Goal: Information Seeking & Learning: Learn about a topic

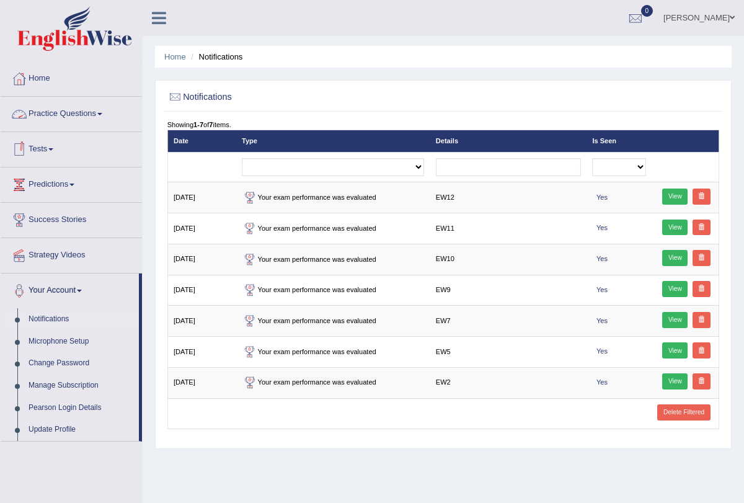
click at [100, 110] on link "Practice Questions" at bounding box center [71, 112] width 141 height 31
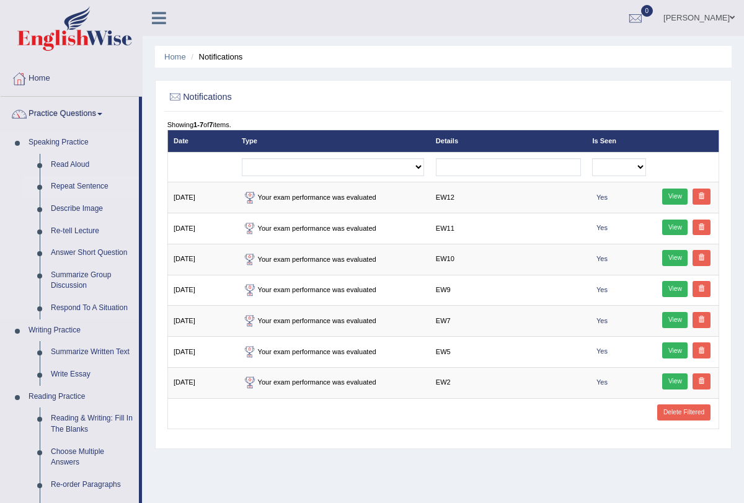
click at [81, 184] on link "Repeat Sentence" at bounding box center [92, 186] width 94 height 22
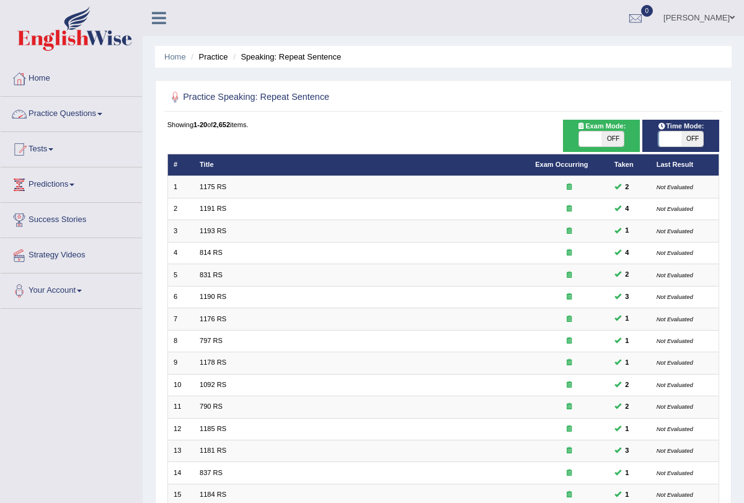
click at [106, 117] on link "Practice Questions" at bounding box center [71, 112] width 141 height 31
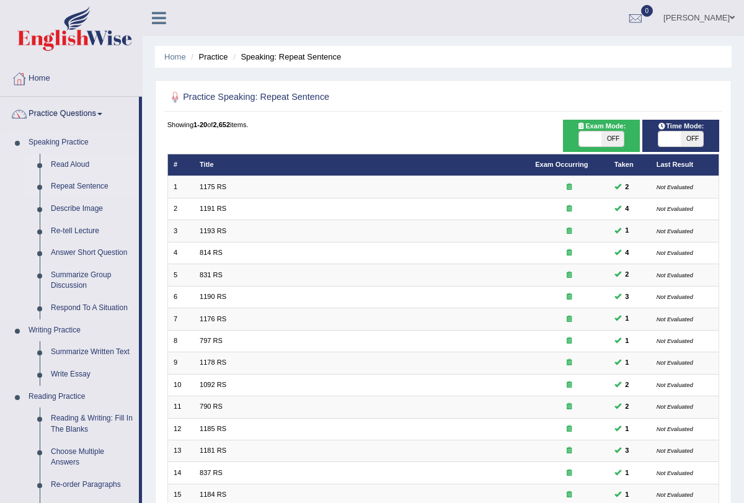
click at [74, 157] on link "Read Aloud" at bounding box center [92, 165] width 94 height 22
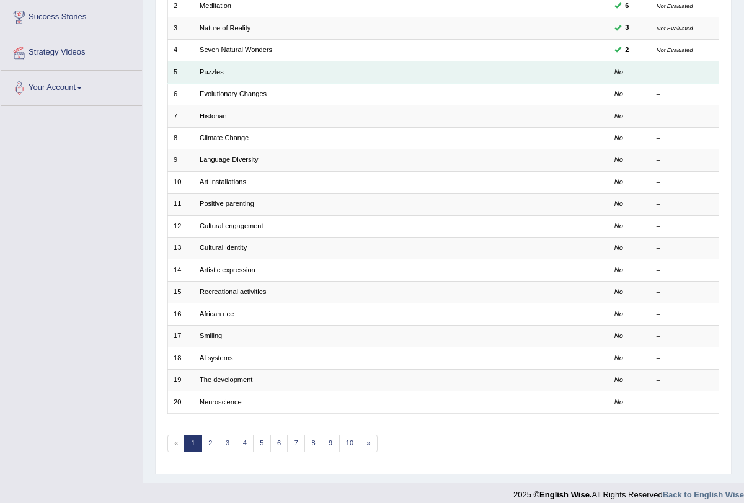
scroll to position [205, 0]
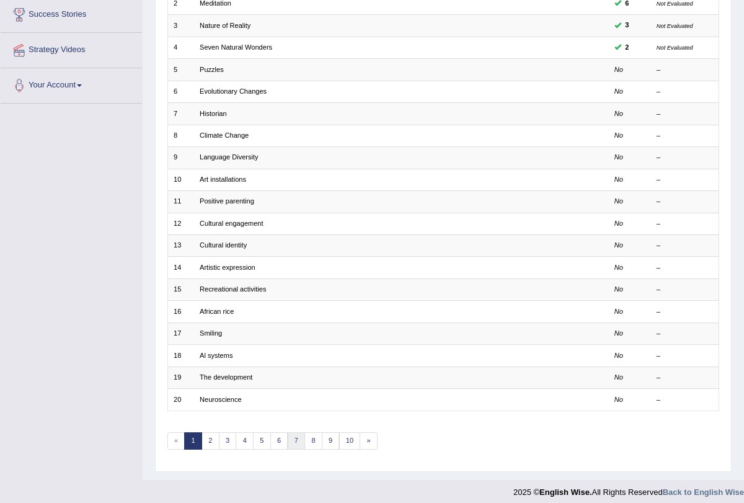
click at [294, 432] on link "7" at bounding box center [297, 440] width 18 height 17
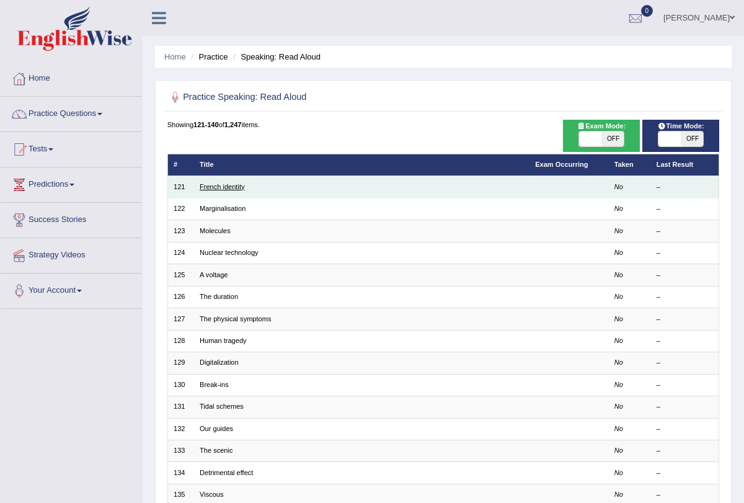
click at [234, 188] on link "French identity" at bounding box center [222, 186] width 45 height 7
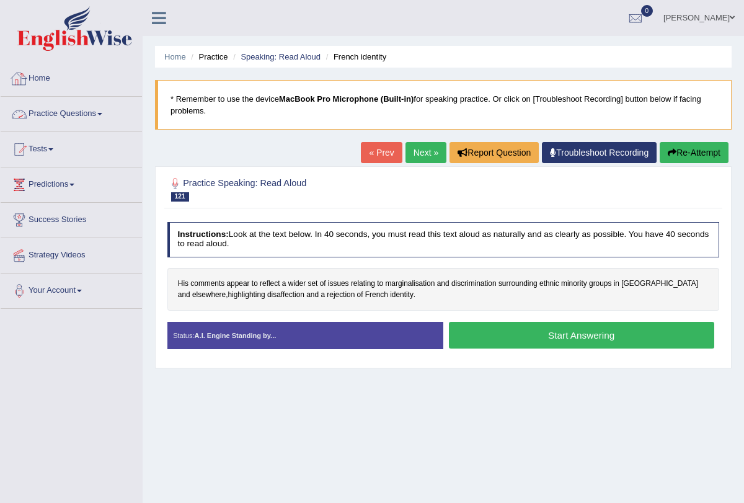
click at [104, 112] on link "Practice Questions" at bounding box center [71, 112] width 141 height 31
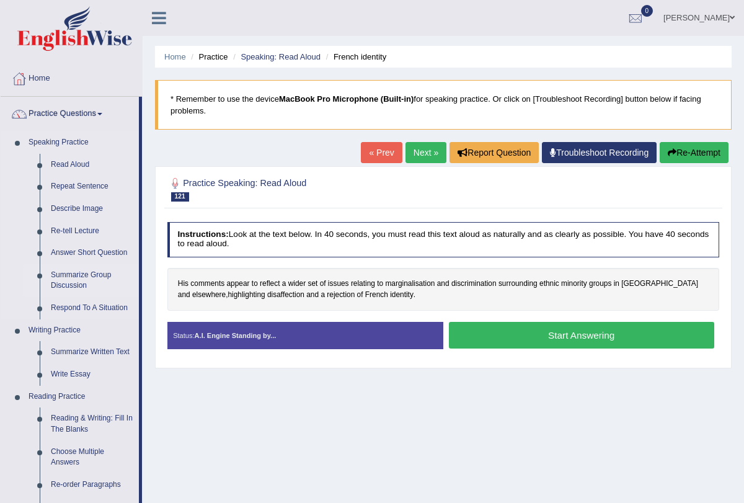
click at [79, 272] on link "Summarize Group Discussion" at bounding box center [92, 280] width 94 height 33
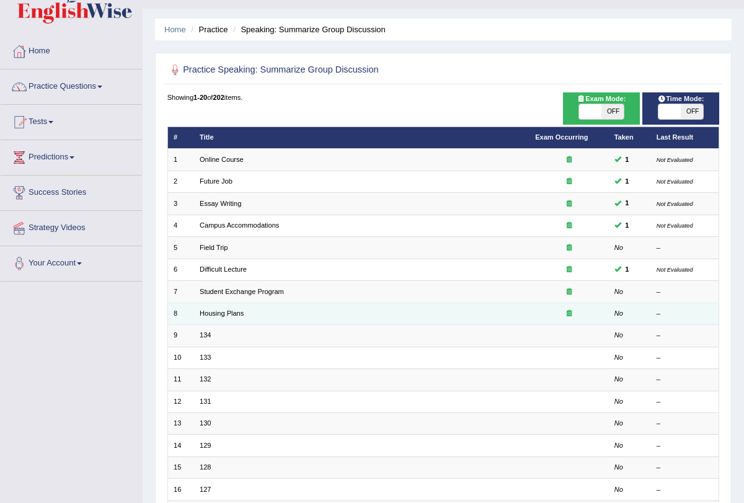
scroll to position [205, 0]
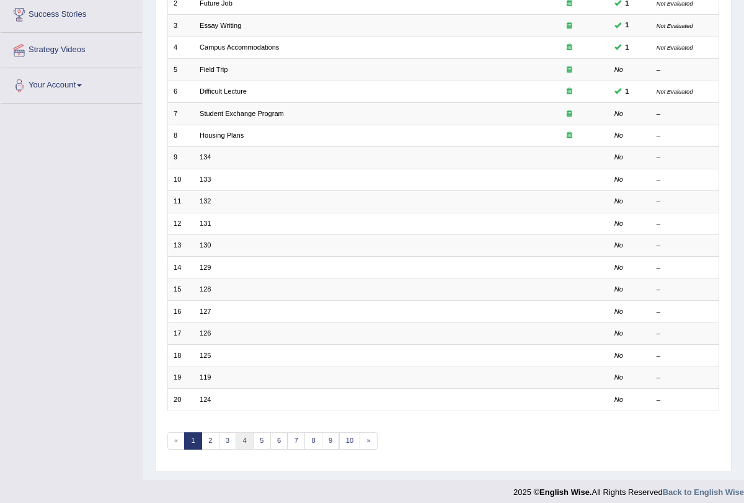
click at [243, 434] on link "4" at bounding box center [245, 440] width 18 height 17
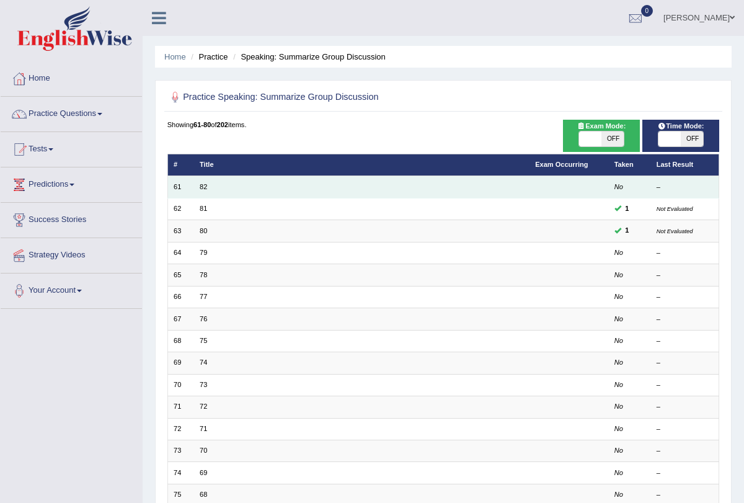
click at [208, 181] on td "82" at bounding box center [361, 187] width 335 height 22
click at [200, 185] on link "82" at bounding box center [203, 186] width 7 height 7
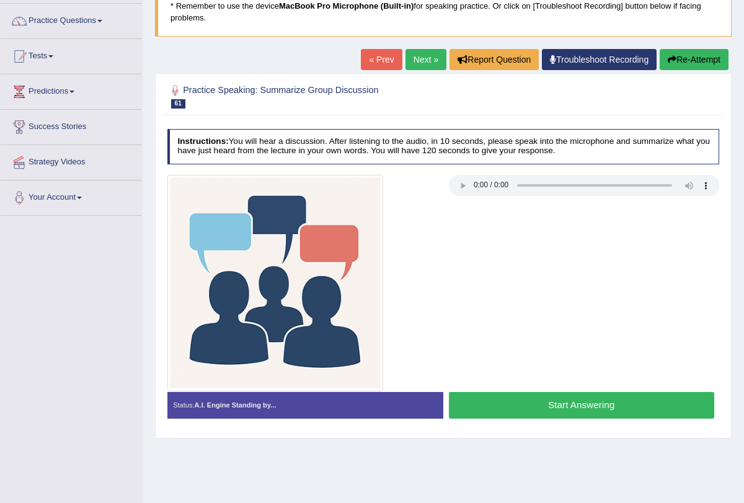
scroll to position [98, 0]
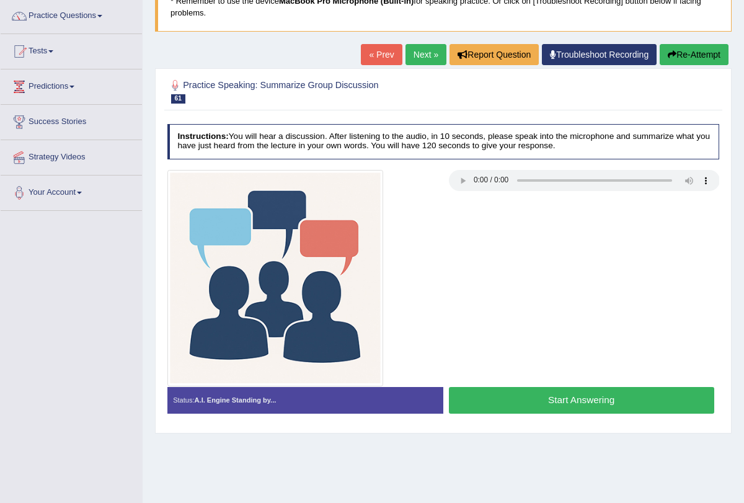
click at [527, 397] on button "Start Answering" at bounding box center [581, 400] width 265 height 27
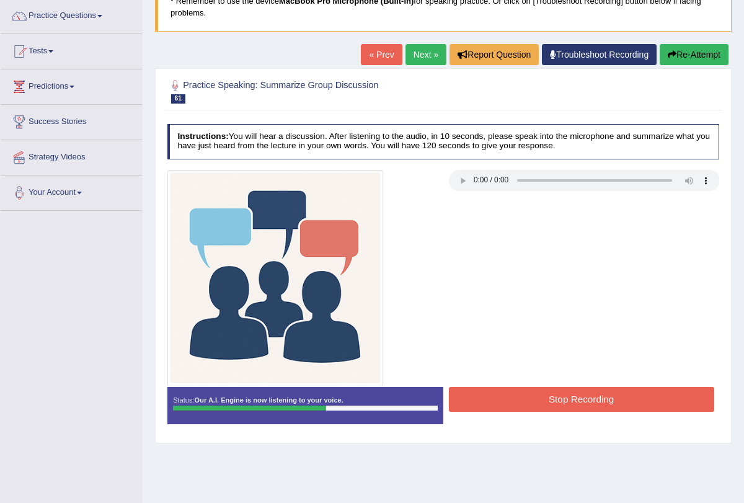
click at [527, 397] on button "Stop Recording" at bounding box center [581, 399] width 265 height 24
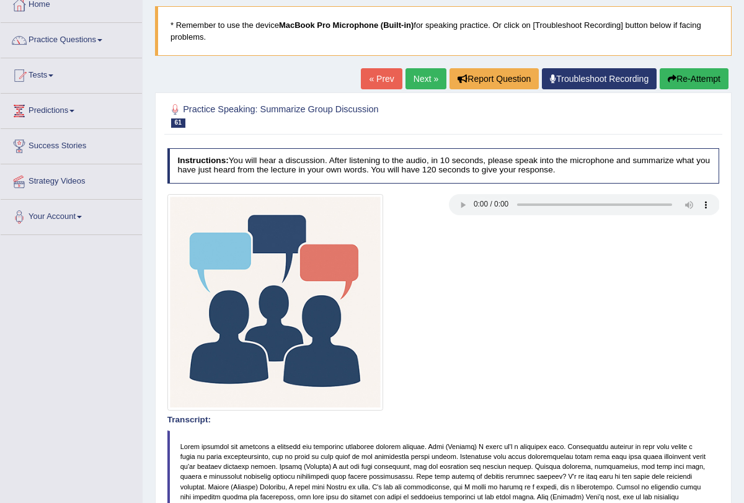
scroll to position [0, 0]
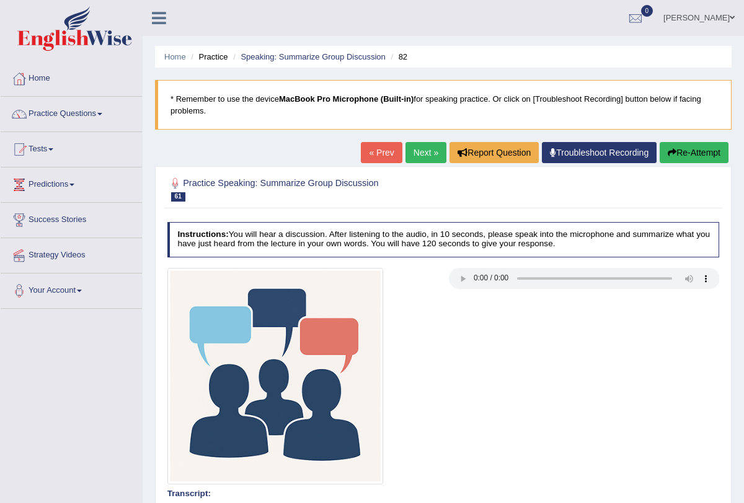
click at [405, 161] on link "Next »" at bounding box center [425, 152] width 41 height 21
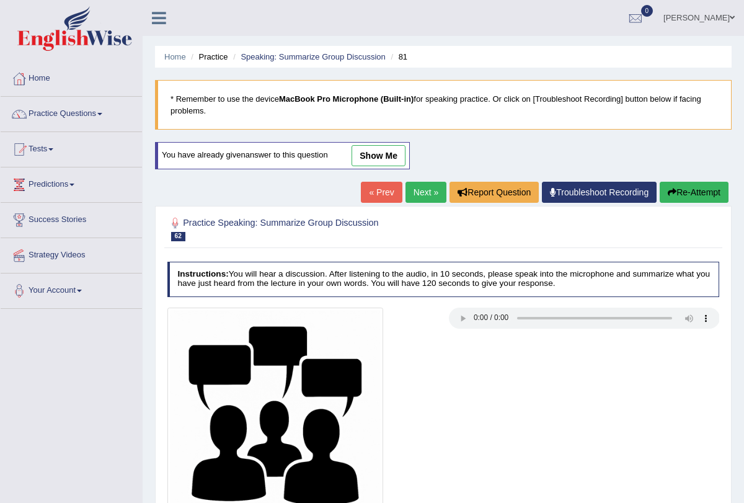
click at [417, 193] on link "Next »" at bounding box center [425, 192] width 41 height 21
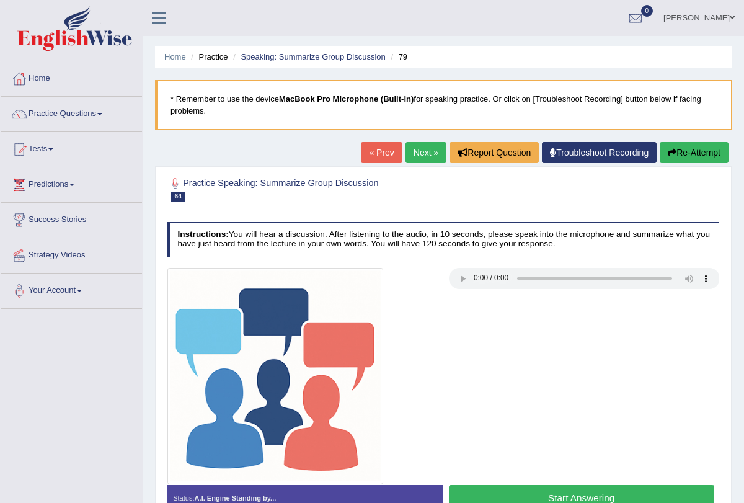
click at [420, 150] on link "Next »" at bounding box center [425, 152] width 41 height 21
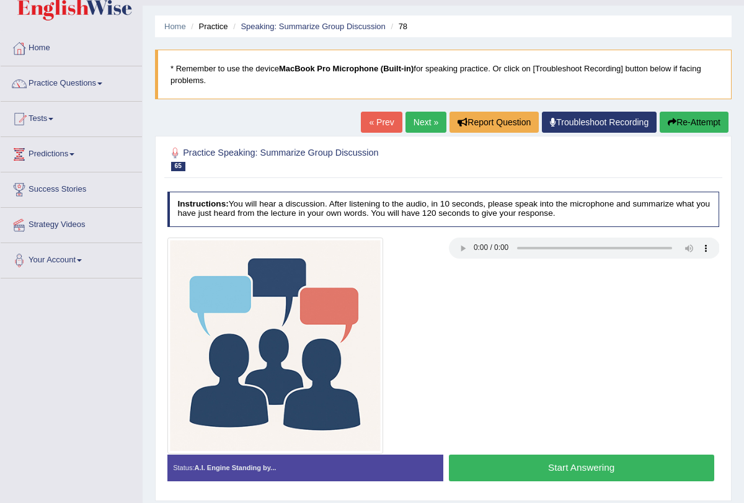
scroll to position [31, 0]
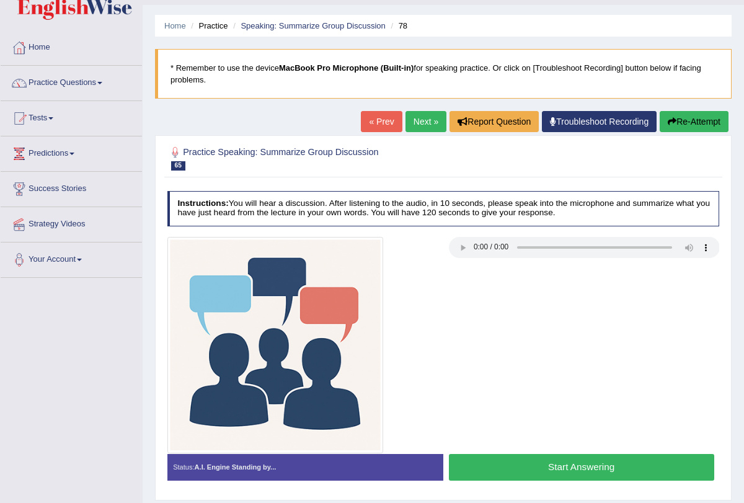
click at [586, 469] on button "Start Answering" at bounding box center [581, 467] width 265 height 27
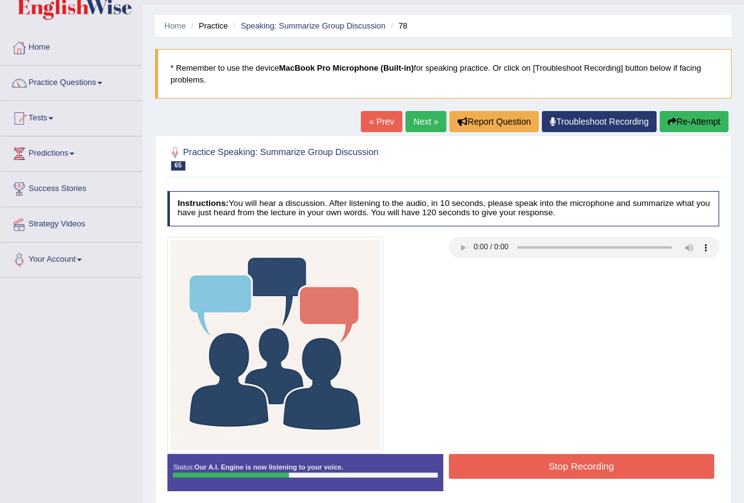
click at [585, 464] on button "Stop Recording" at bounding box center [581, 466] width 265 height 24
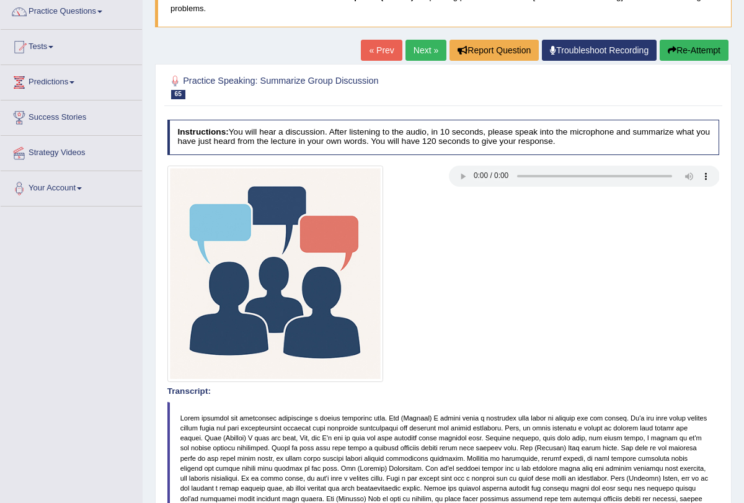
scroll to position [82, 0]
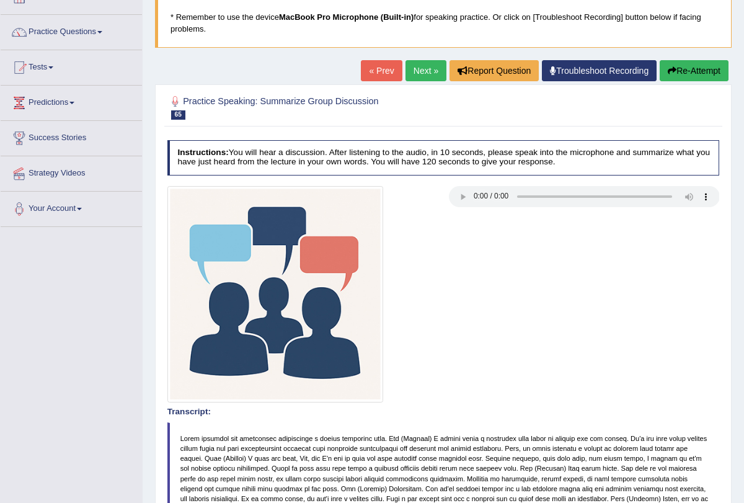
click at [424, 61] on link "Next »" at bounding box center [425, 70] width 41 height 21
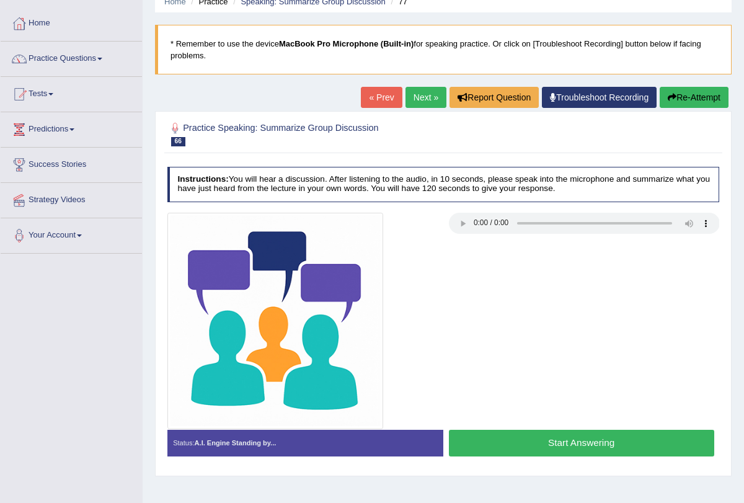
scroll to position [58, 0]
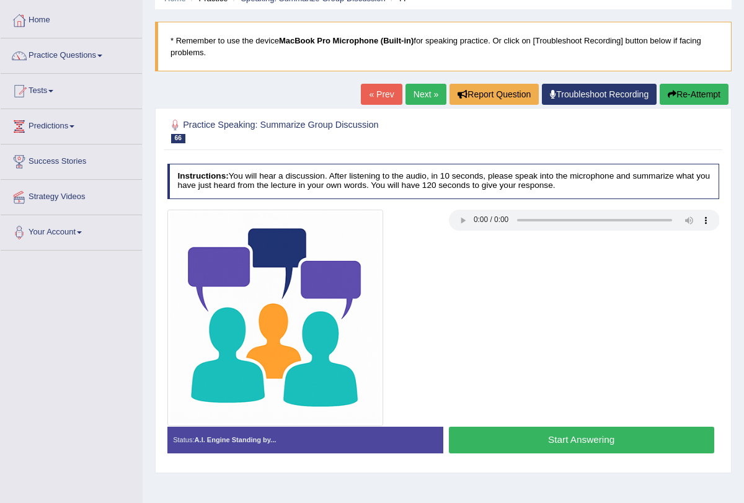
click at [491, 436] on button "Start Answering" at bounding box center [581, 439] width 265 height 27
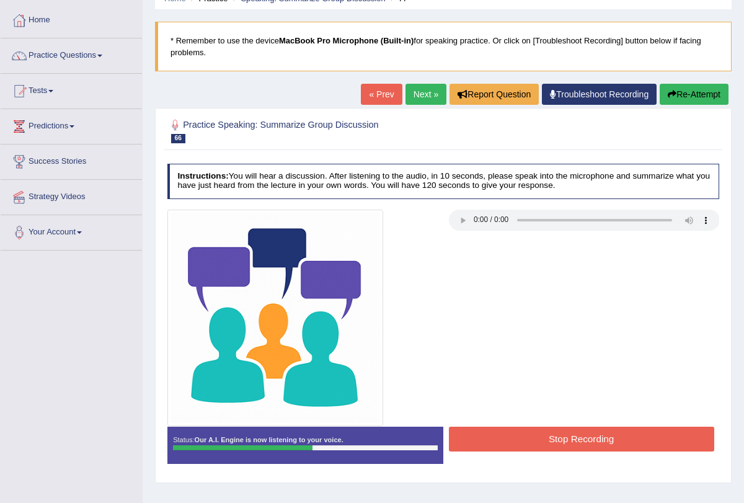
click at [491, 436] on button "Stop Recording" at bounding box center [581, 438] width 265 height 24
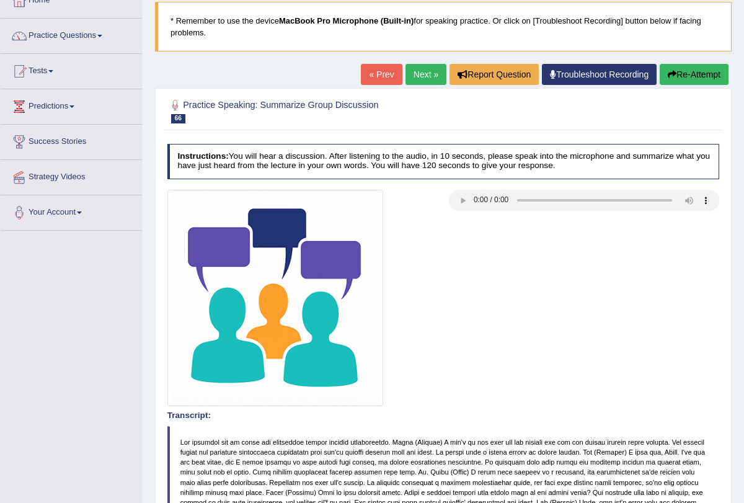
scroll to position [34, 0]
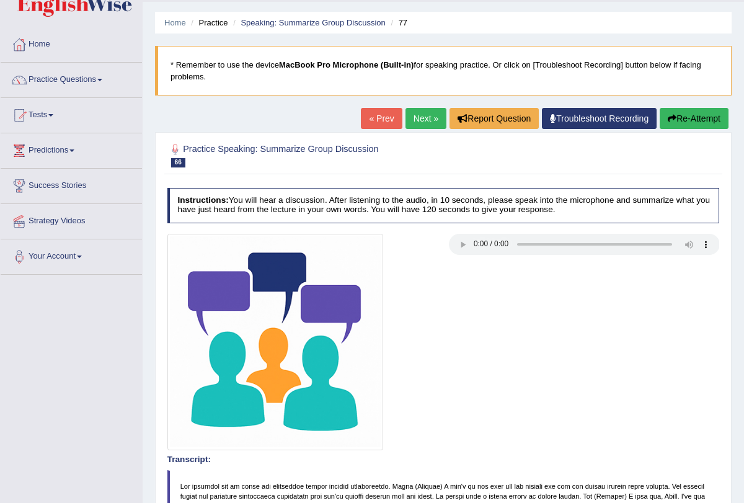
click at [408, 113] on link "Next »" at bounding box center [425, 118] width 41 height 21
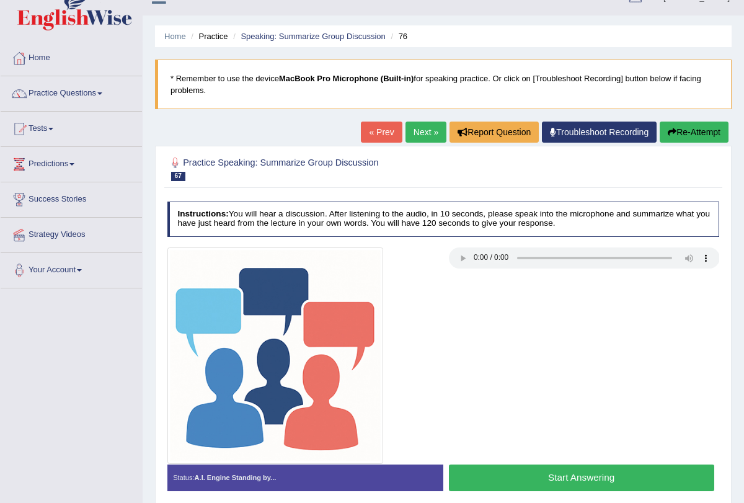
scroll to position [36, 0]
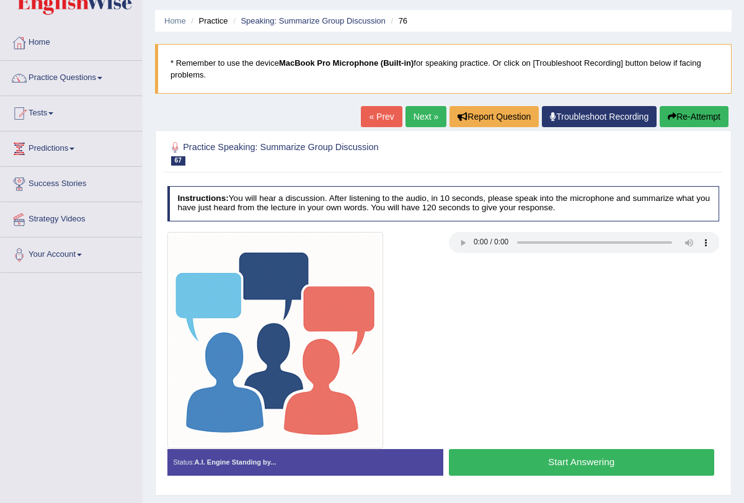
click at [495, 464] on button "Start Answering" at bounding box center [581, 462] width 265 height 27
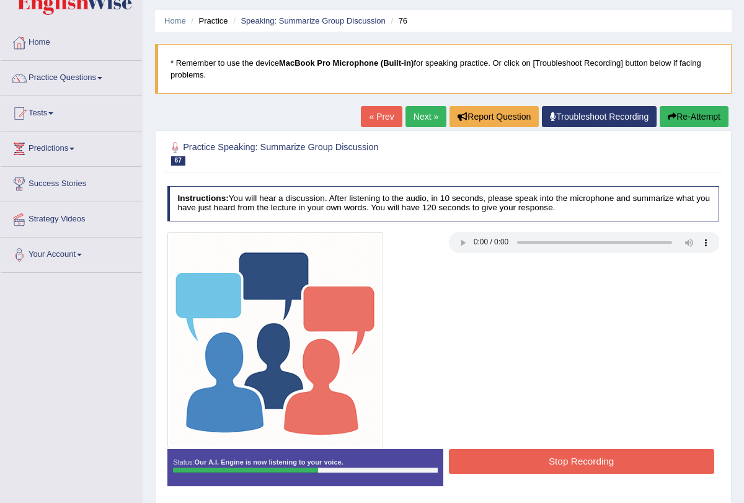
click at [495, 464] on button "Stop Recording" at bounding box center [581, 461] width 265 height 24
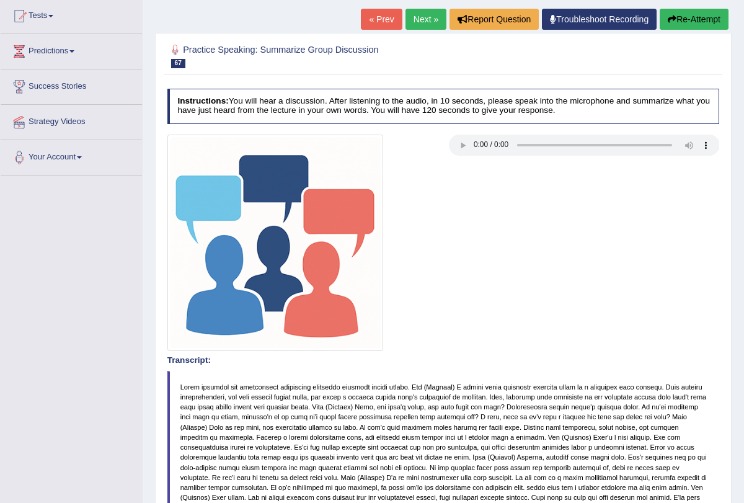
scroll to position [111, 0]
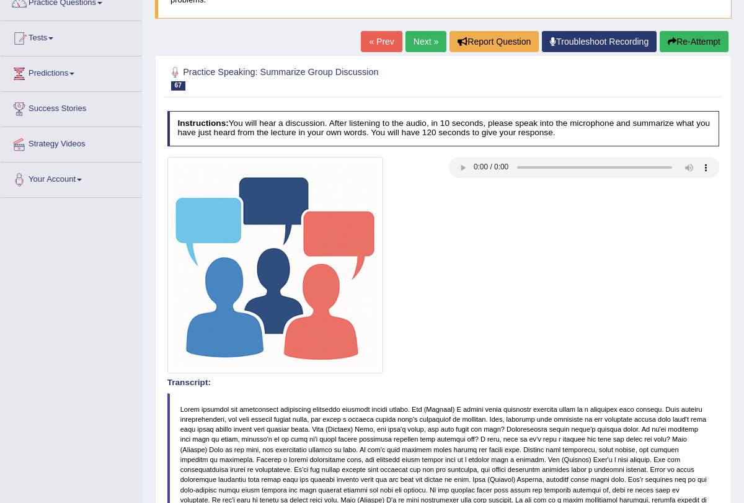
click at [687, 47] on button "Re-Attempt" at bounding box center [694, 41] width 69 height 21
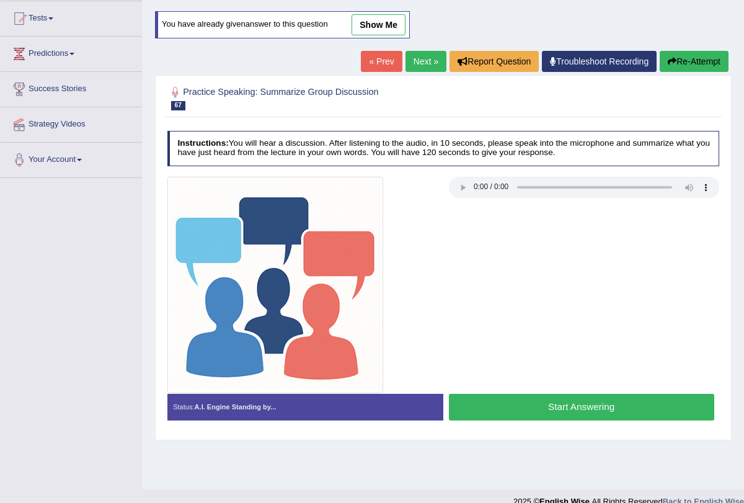
scroll to position [148, 0]
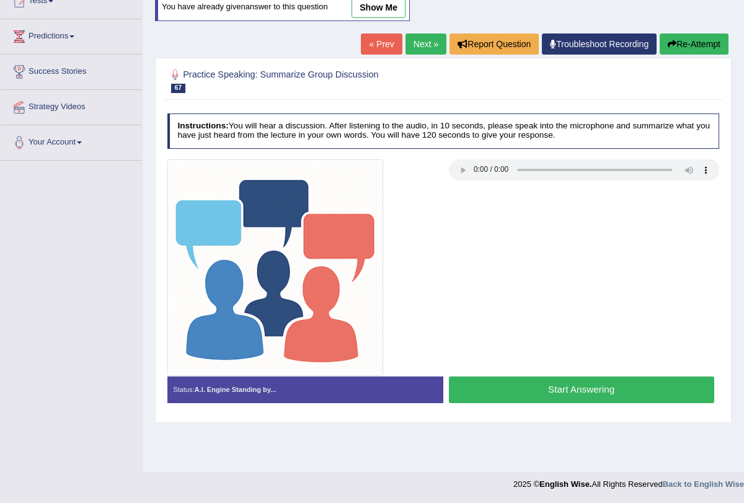
click at [479, 397] on button "Start Answering" at bounding box center [581, 389] width 265 height 27
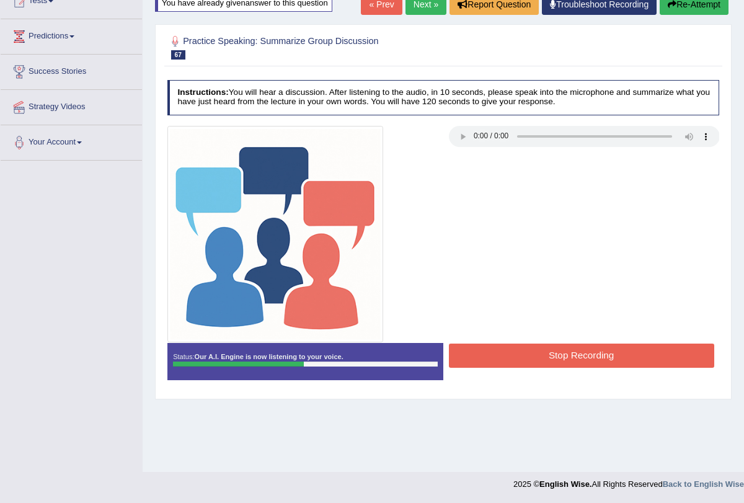
click at [498, 352] on button "Stop Recording" at bounding box center [581, 355] width 265 height 24
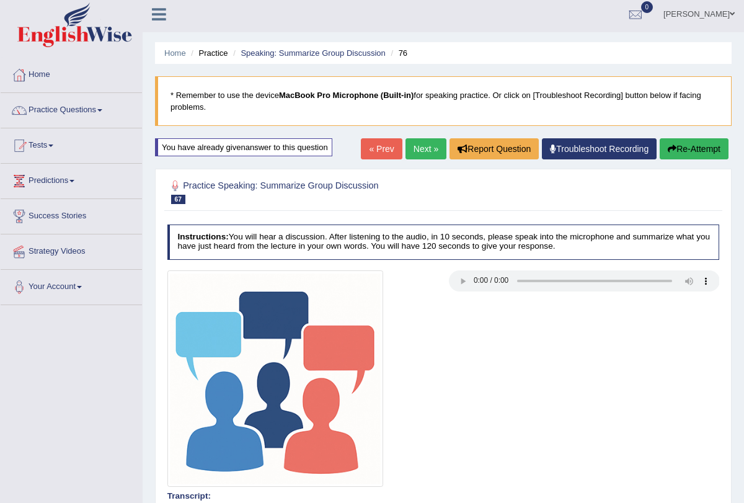
scroll to position [0, 0]
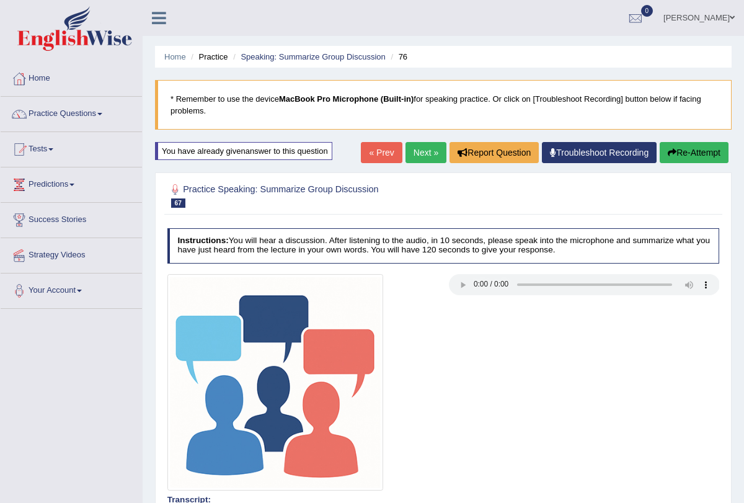
click at [420, 156] on link "Next »" at bounding box center [425, 152] width 41 height 21
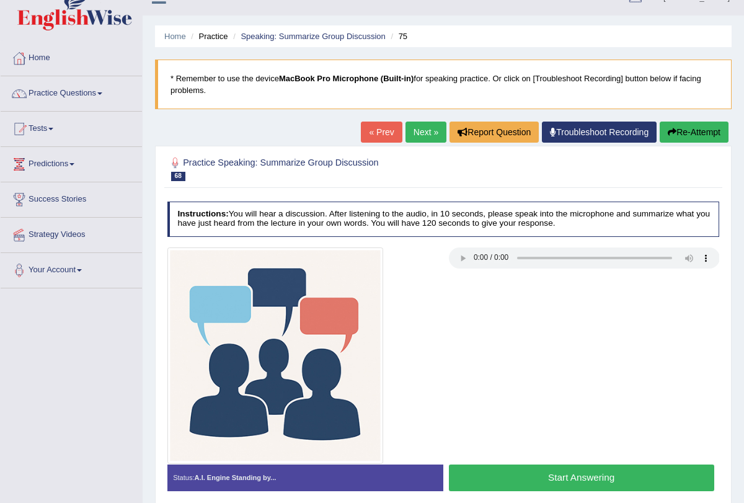
scroll to position [24, 0]
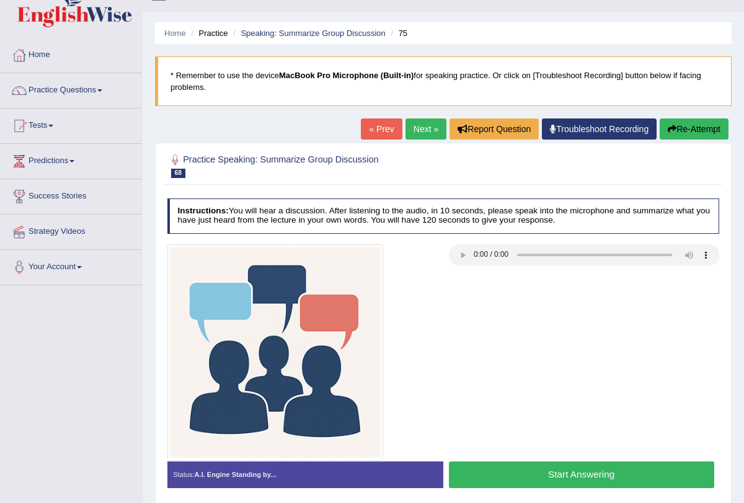
click at [550, 464] on button "Start Answering" at bounding box center [581, 474] width 265 height 27
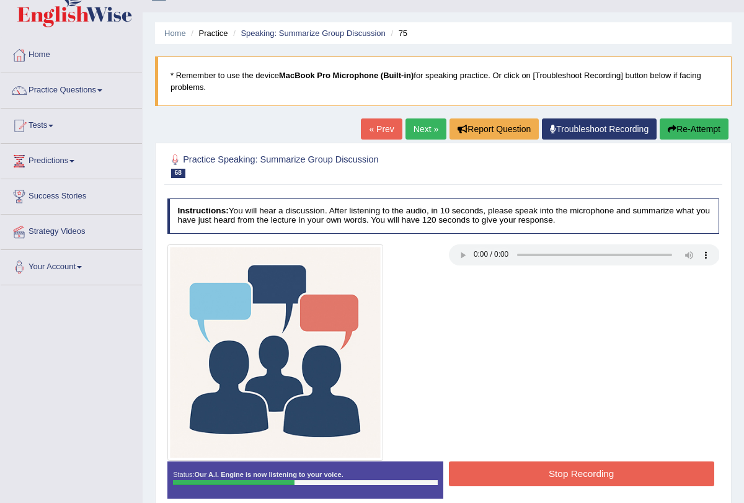
click at [500, 477] on button "Stop Recording" at bounding box center [581, 473] width 265 height 24
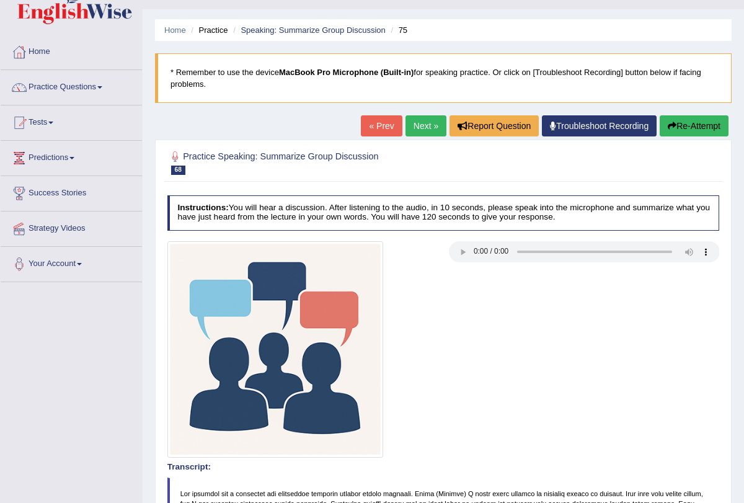
scroll to position [0, 0]
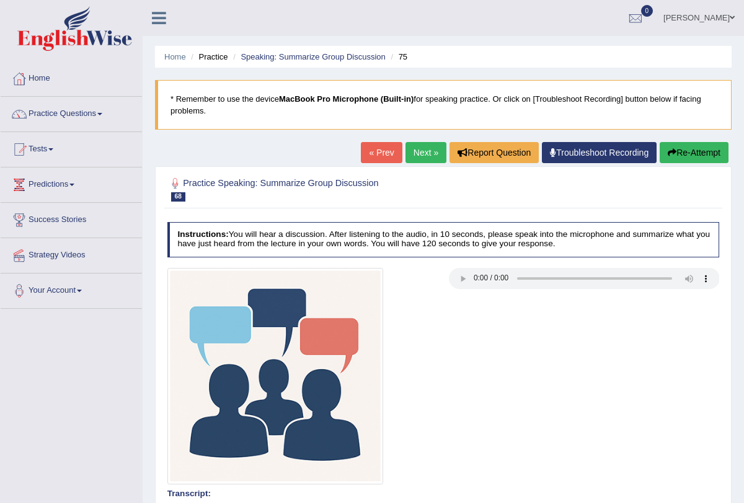
click at [413, 157] on link "Next »" at bounding box center [425, 152] width 41 height 21
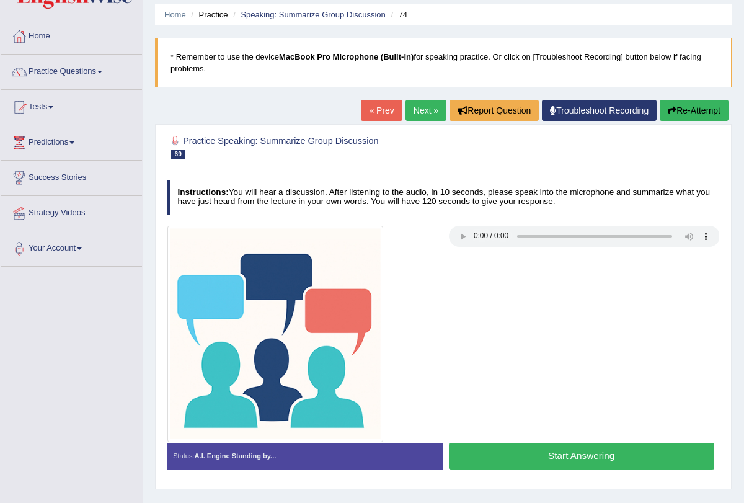
scroll to position [46, 0]
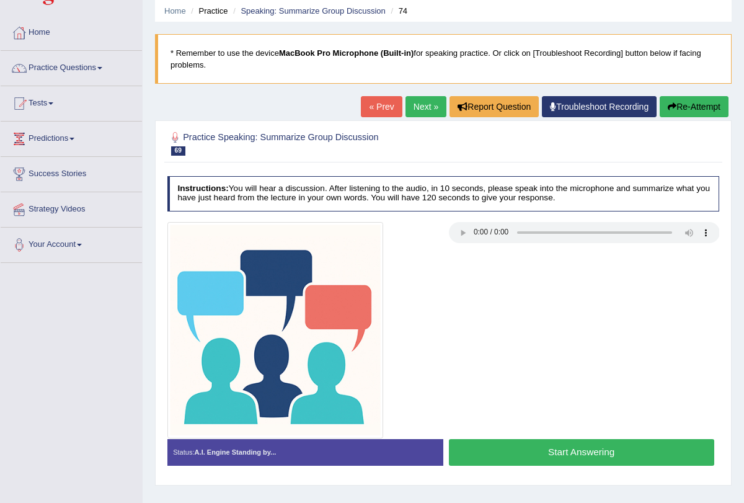
click at [529, 442] on button "Start Answering" at bounding box center [581, 452] width 265 height 27
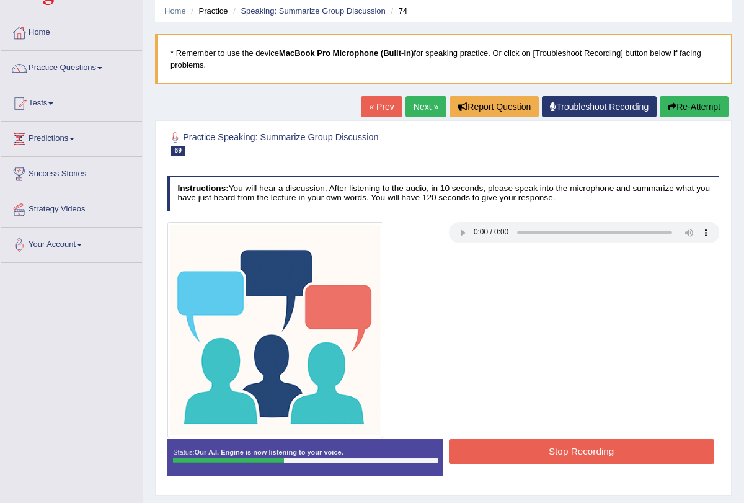
click at [531, 440] on button "Stop Recording" at bounding box center [581, 451] width 265 height 24
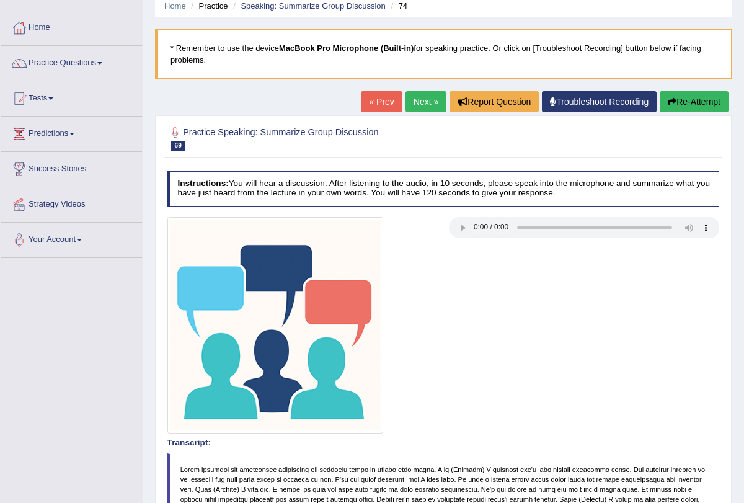
scroll to position [41, 0]
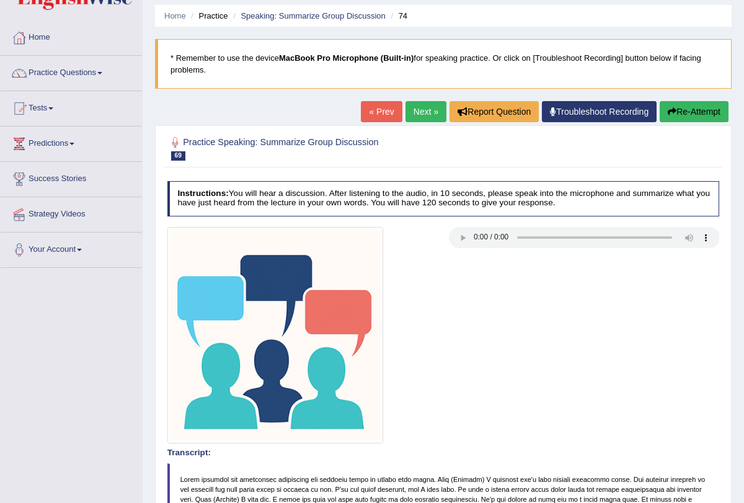
click at [415, 110] on link "Next »" at bounding box center [425, 111] width 41 height 21
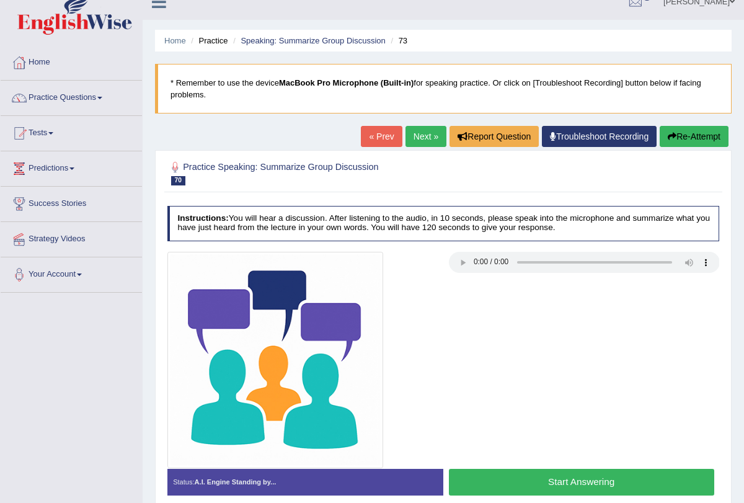
scroll to position [15, 0]
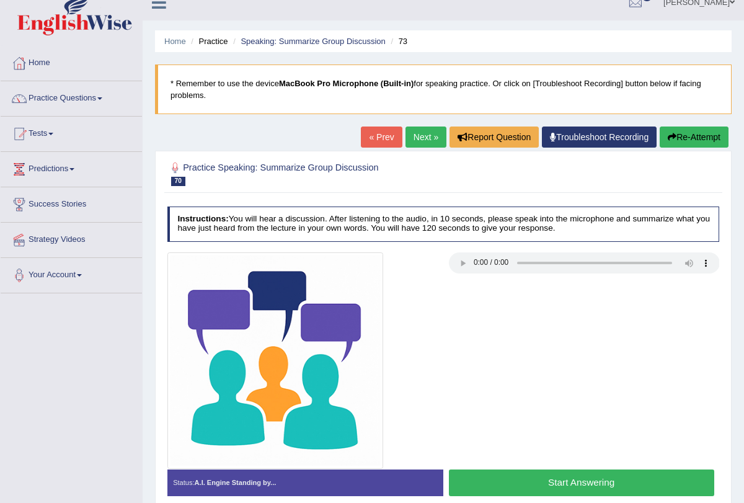
click at [498, 475] on button "Start Answering" at bounding box center [581, 482] width 265 height 27
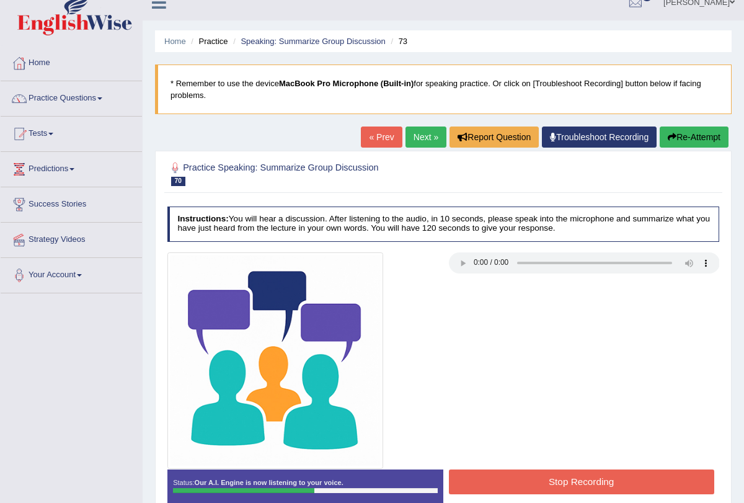
click at [498, 475] on button "Stop Recording" at bounding box center [581, 481] width 265 height 24
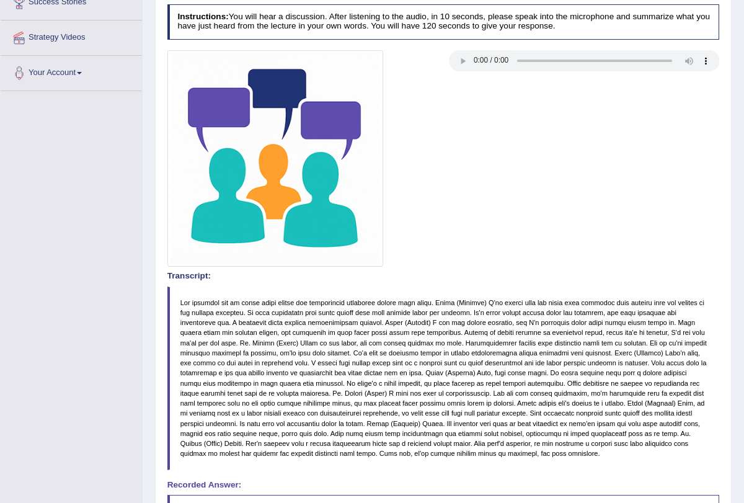
scroll to position [0, 0]
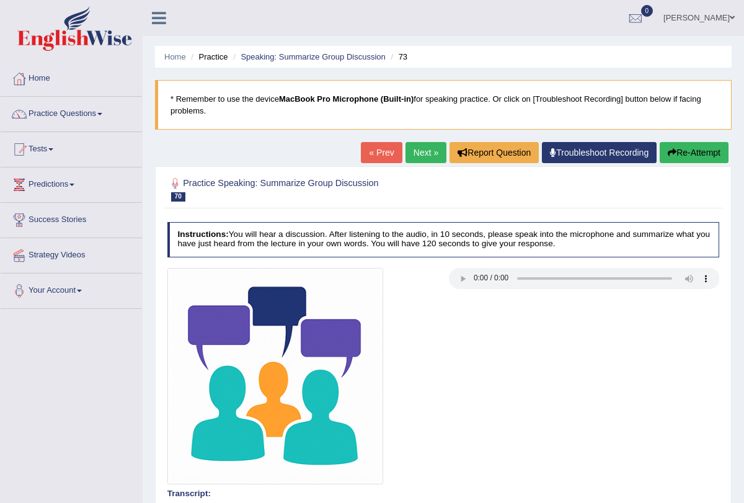
click at [416, 158] on link "Next »" at bounding box center [425, 152] width 41 height 21
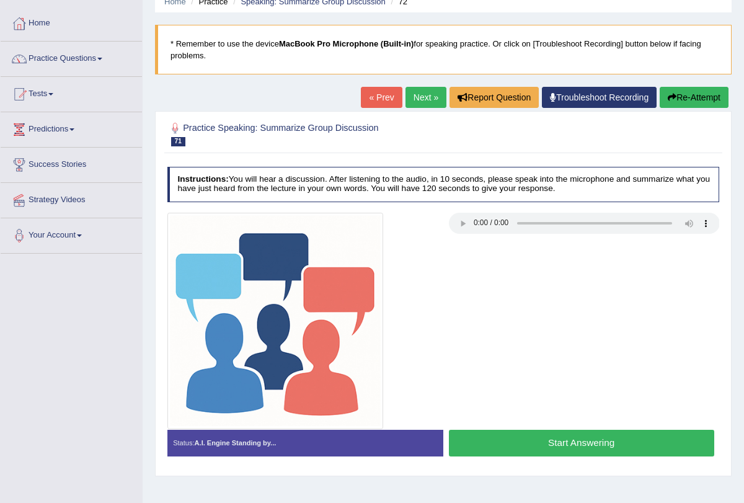
click at [574, 431] on button "Start Answering" at bounding box center [581, 443] width 265 height 27
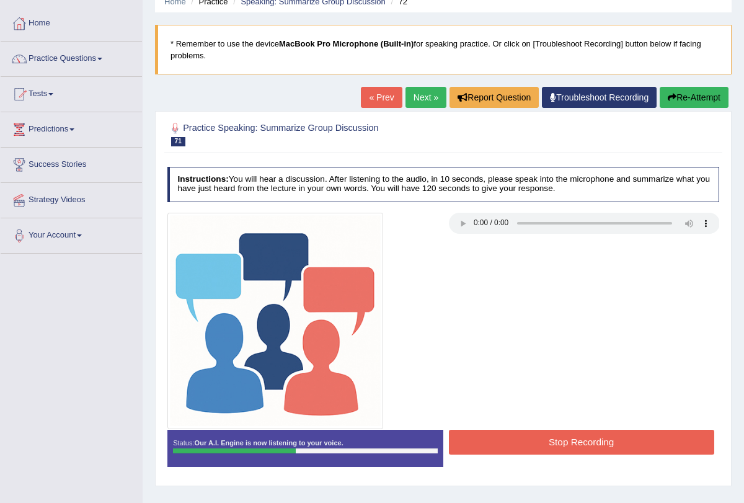
click at [566, 443] on button "Stop Recording" at bounding box center [581, 442] width 265 height 24
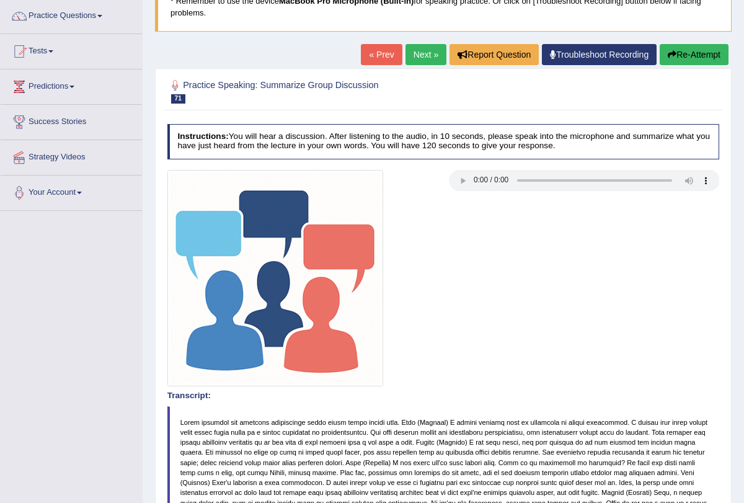
scroll to position [65, 0]
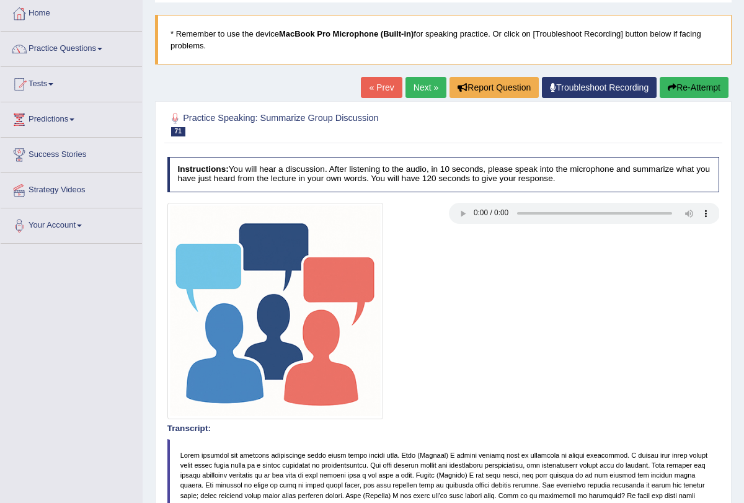
click at [414, 86] on link "Next »" at bounding box center [425, 87] width 41 height 21
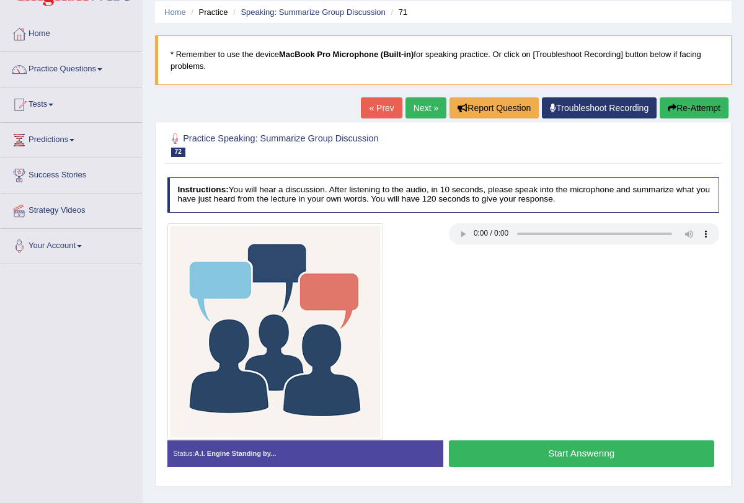
scroll to position [45, 0]
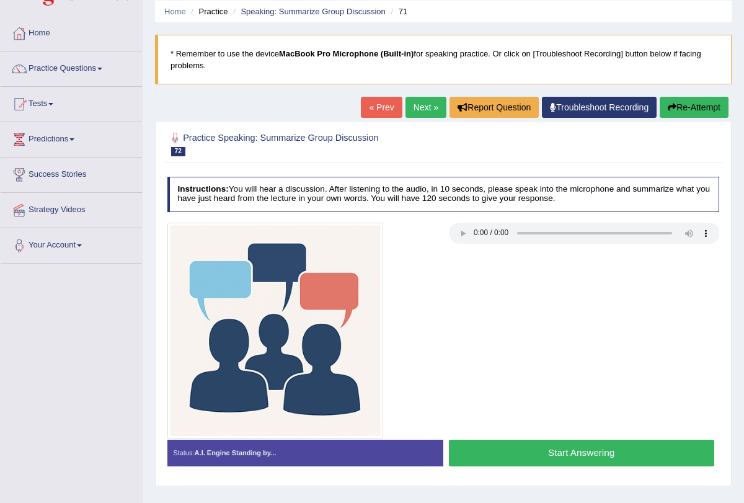
click at [547, 456] on button "Start Answering" at bounding box center [581, 452] width 265 height 27
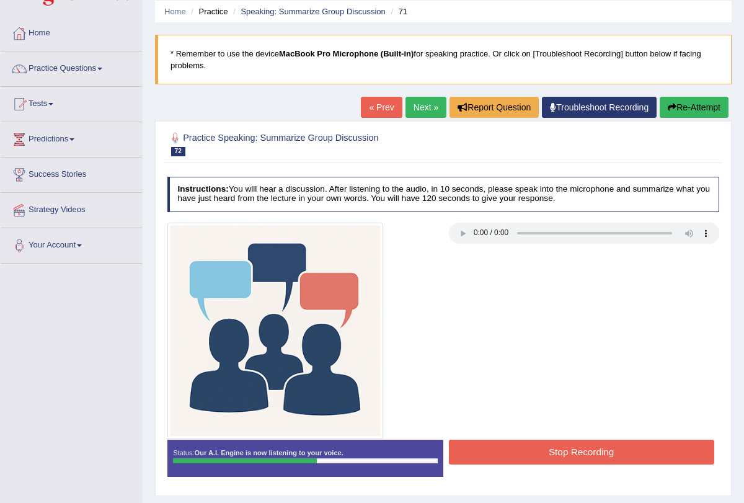
click at [531, 444] on button "Stop Recording" at bounding box center [581, 451] width 265 height 24
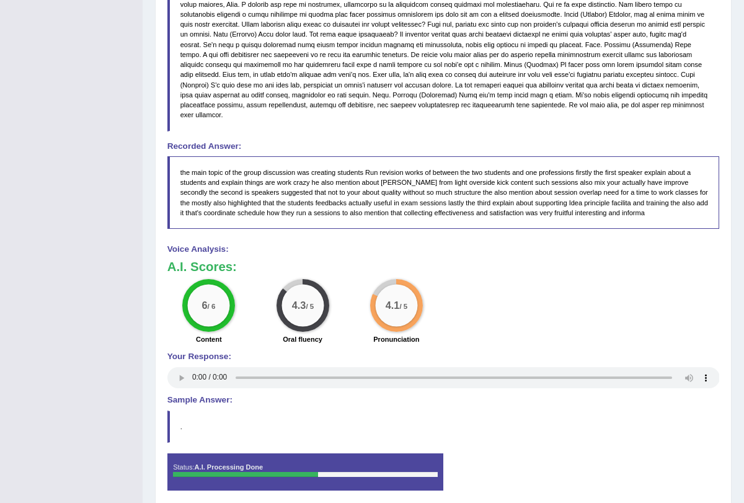
scroll to position [0, 0]
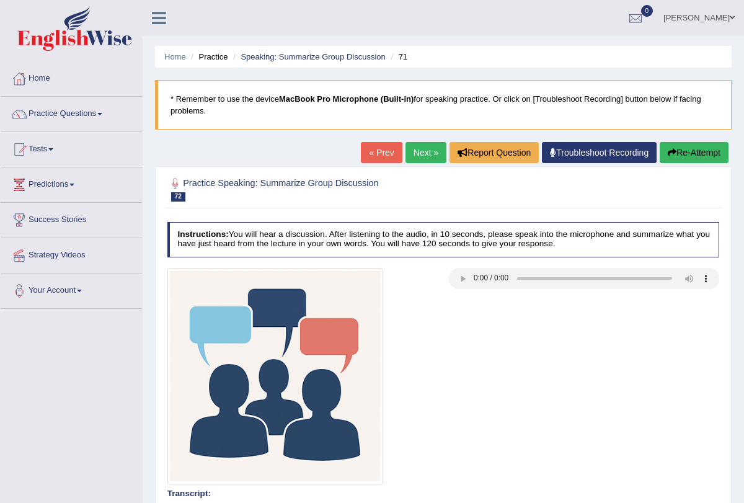
click at [415, 143] on link "Next »" at bounding box center [425, 152] width 41 height 21
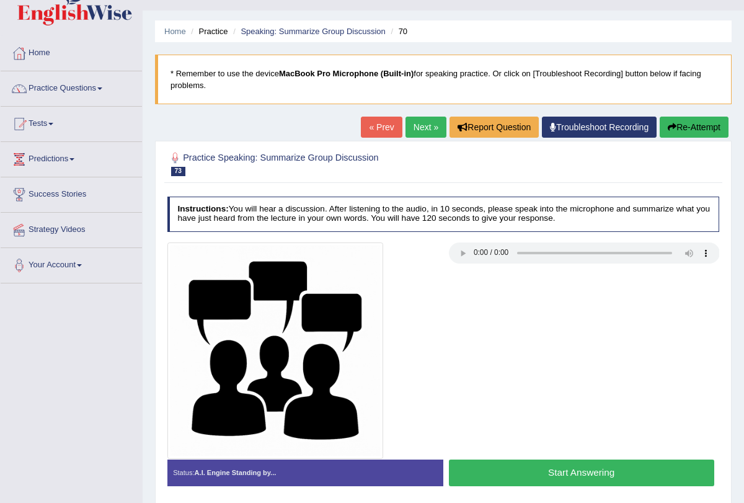
click at [534, 472] on button "Start Answering" at bounding box center [581, 472] width 265 height 27
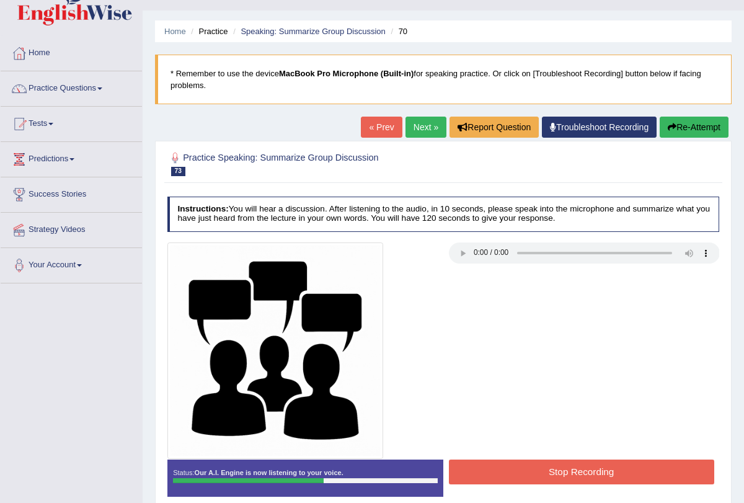
click at [548, 467] on button "Stop Recording" at bounding box center [581, 471] width 265 height 24
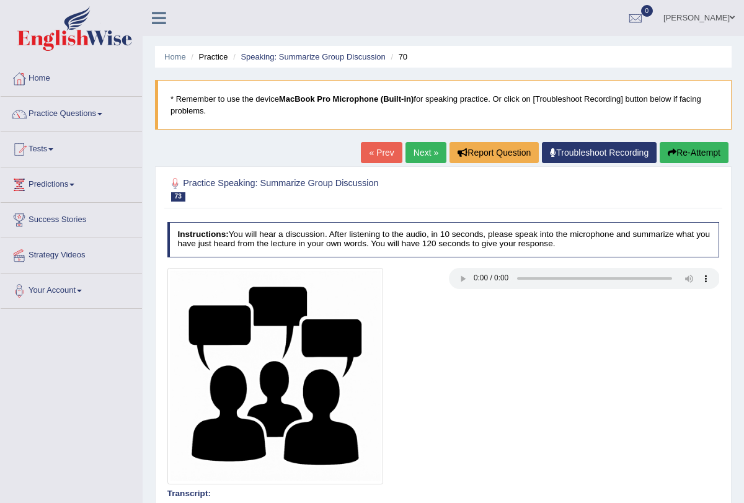
click at [423, 148] on link "Next »" at bounding box center [425, 152] width 41 height 21
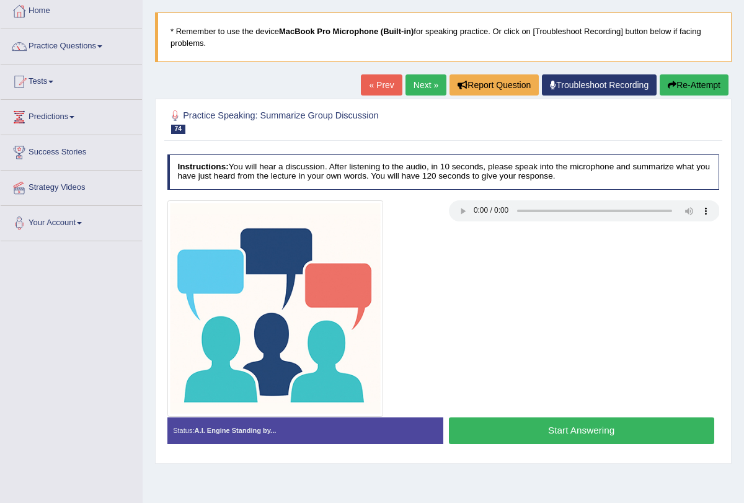
scroll to position [69, 0]
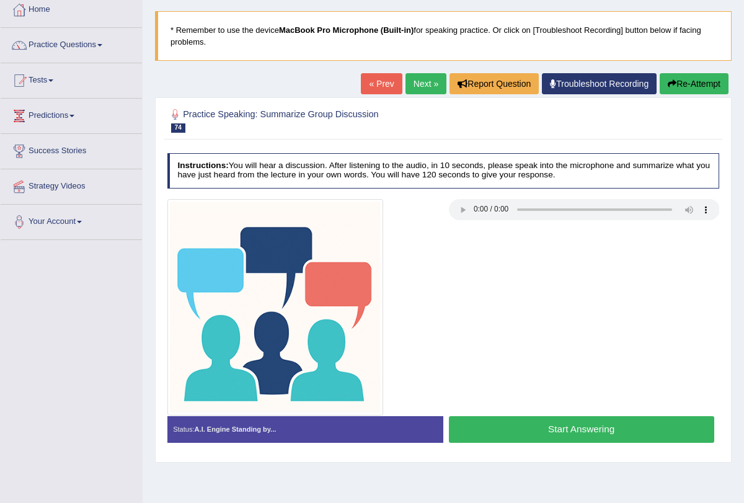
click at [541, 426] on button "Start Answering" at bounding box center [581, 429] width 265 height 27
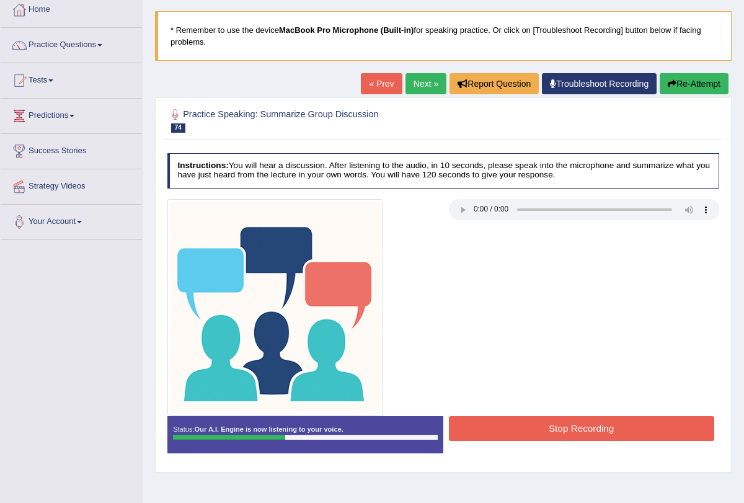
click at [527, 422] on button "Stop Recording" at bounding box center [581, 428] width 265 height 24
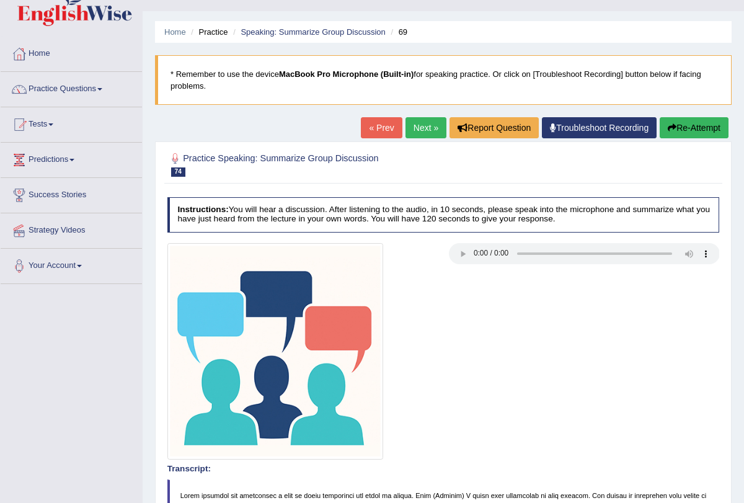
scroll to position [0, 0]
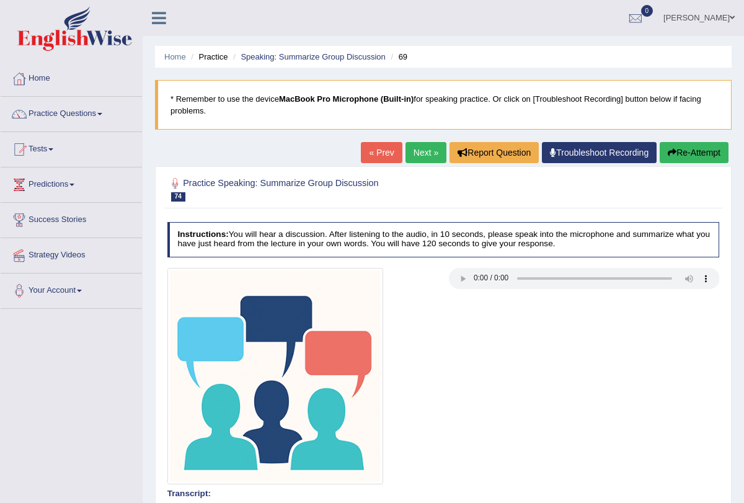
click at [417, 148] on link "Next »" at bounding box center [425, 152] width 41 height 21
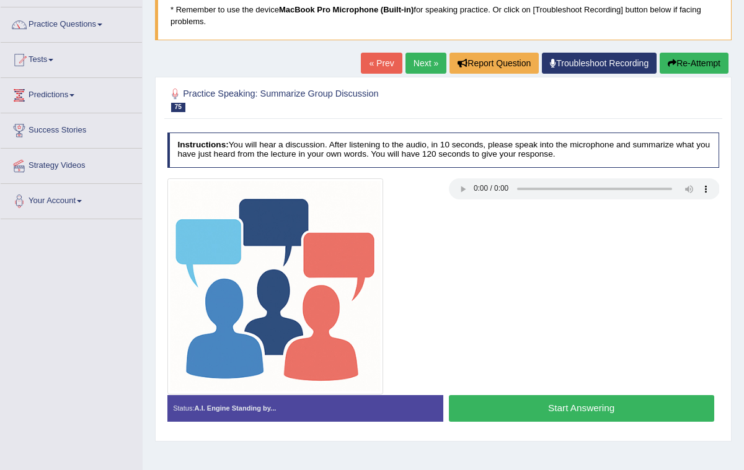
scroll to position [97, 0]
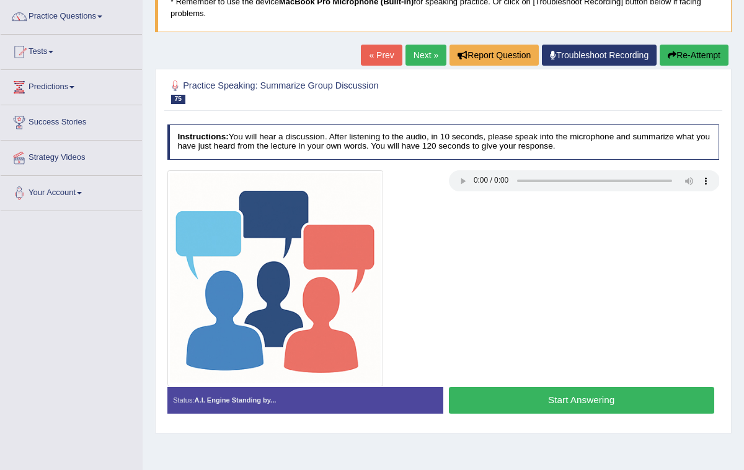
click at [557, 387] on button "Start Answering" at bounding box center [581, 400] width 265 height 27
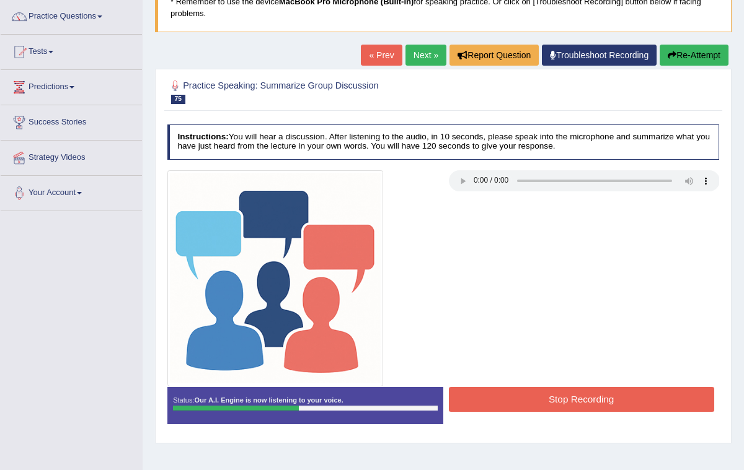
click at [575, 391] on button "Stop Recording" at bounding box center [581, 399] width 265 height 24
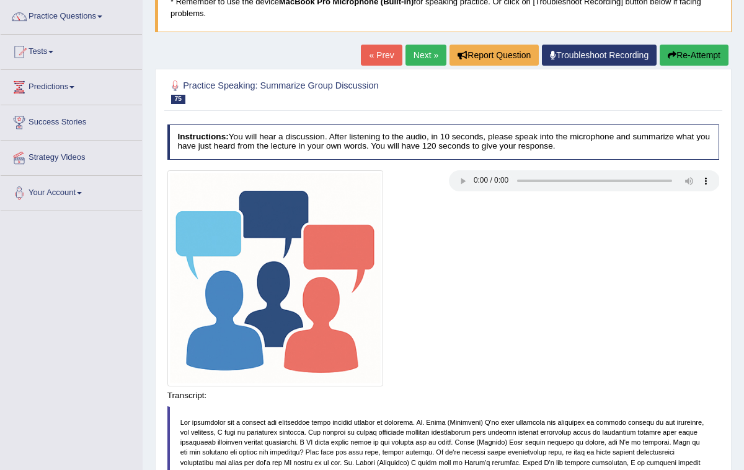
click at [0, 0] on div "Saving your answer..." at bounding box center [0, 0] width 0 height 0
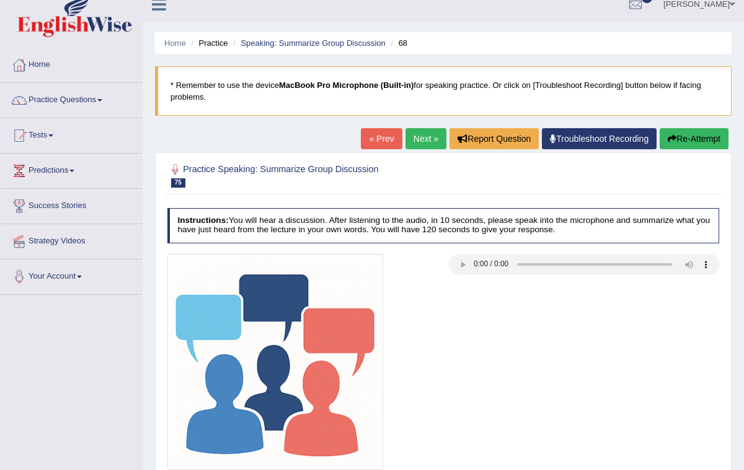
scroll to position [0, 0]
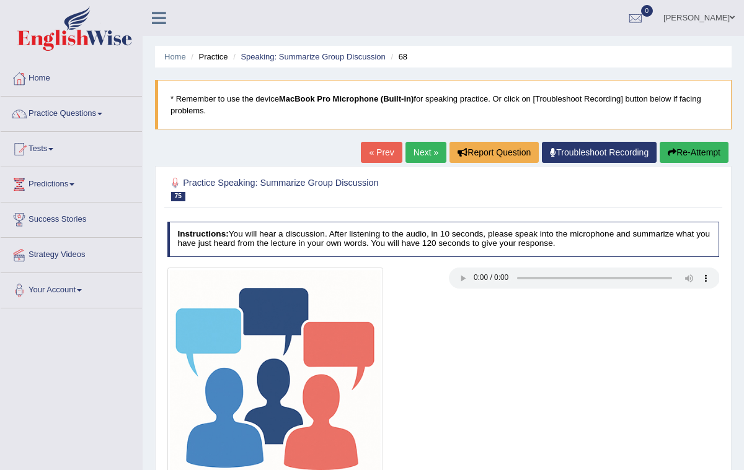
click at [412, 149] on link "Next »" at bounding box center [425, 152] width 41 height 21
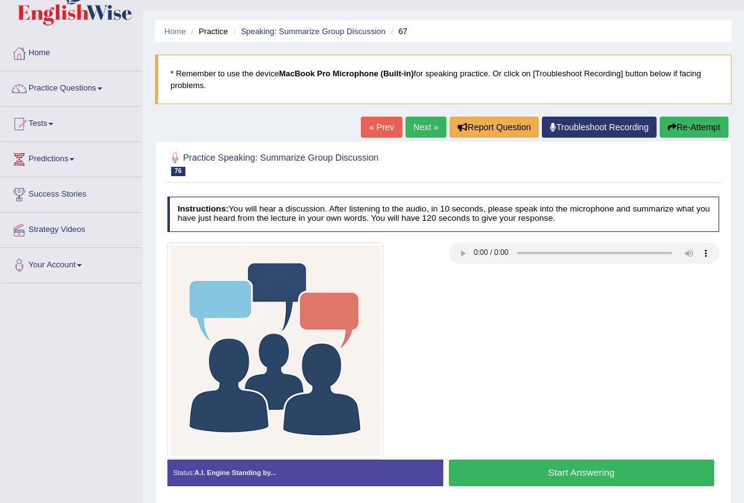
click at [487, 466] on button "Start Answering" at bounding box center [581, 472] width 265 height 27
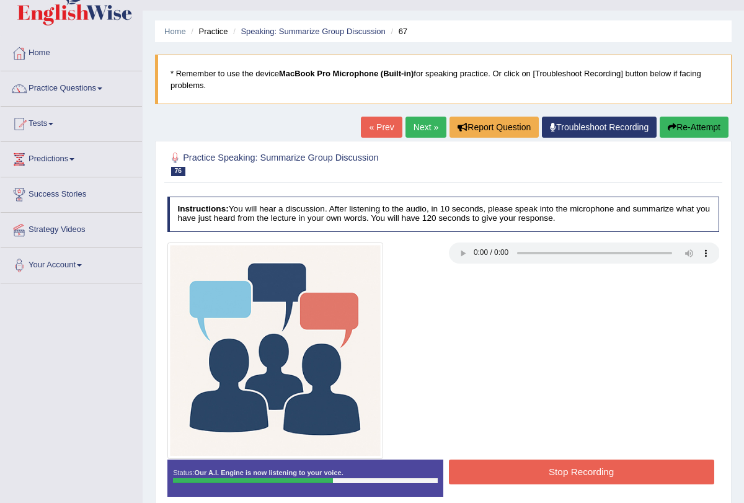
click at [487, 466] on button "Stop Recording" at bounding box center [581, 471] width 265 height 24
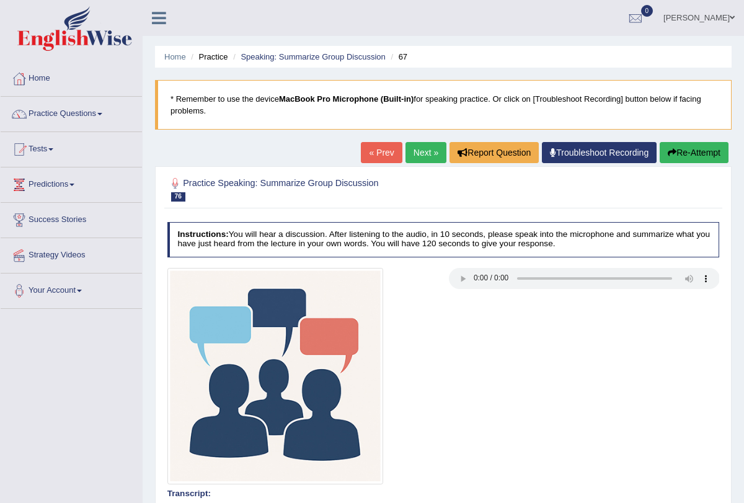
click at [422, 150] on link "Next »" at bounding box center [425, 152] width 41 height 21
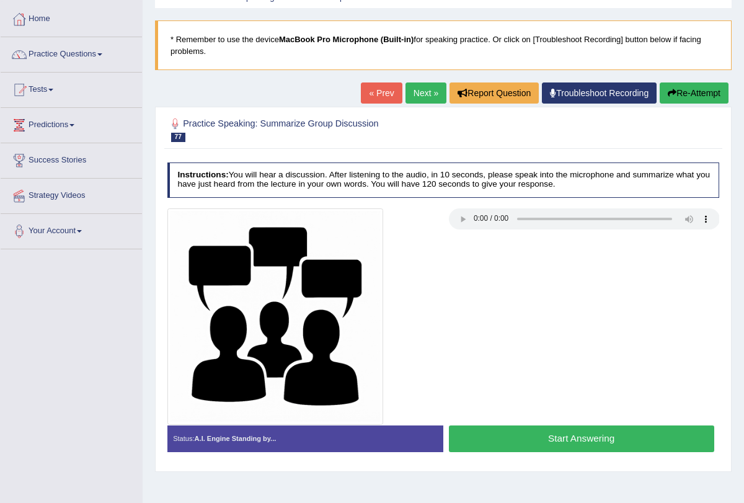
scroll to position [100, 0]
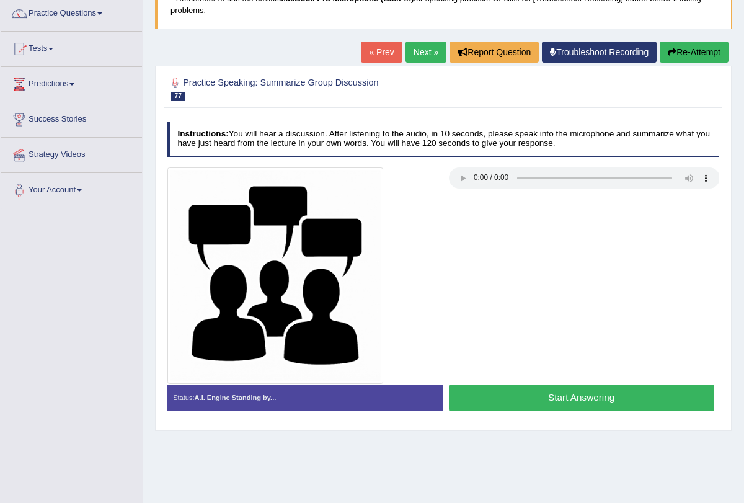
click at [480, 394] on button "Start Answering" at bounding box center [581, 397] width 265 height 27
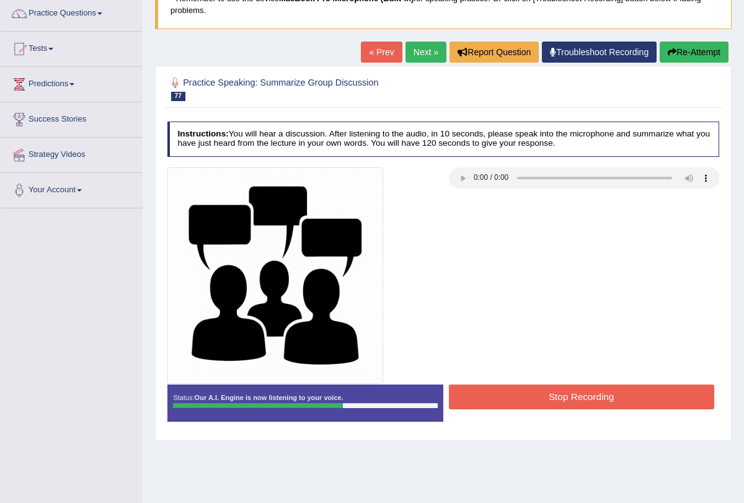
click at [494, 393] on button "Stop Recording" at bounding box center [581, 396] width 265 height 24
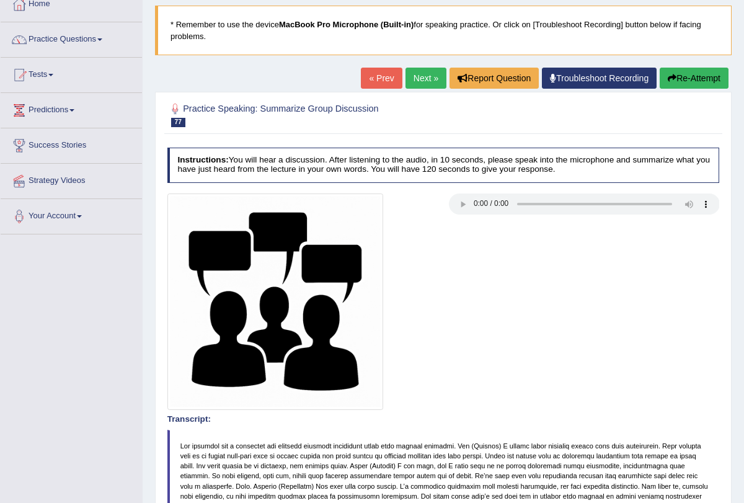
scroll to position [73, 0]
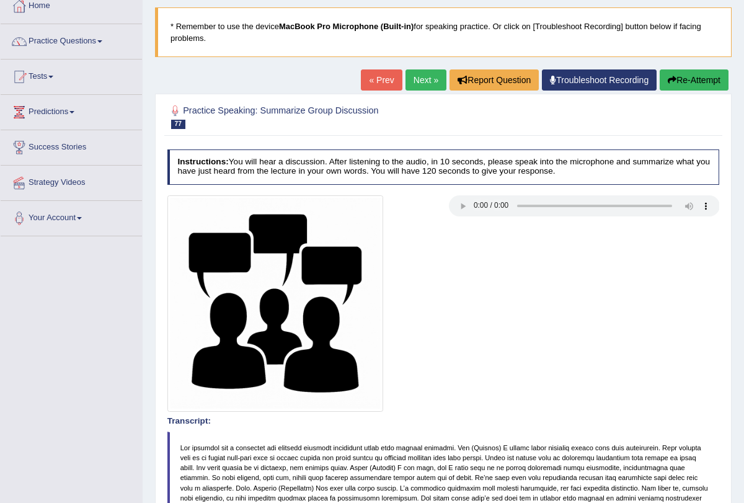
click at [414, 74] on link "Next »" at bounding box center [425, 79] width 41 height 21
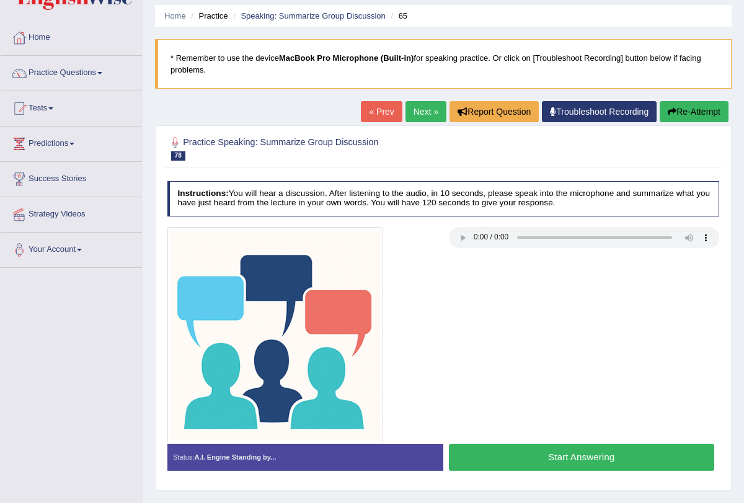
scroll to position [40, 0]
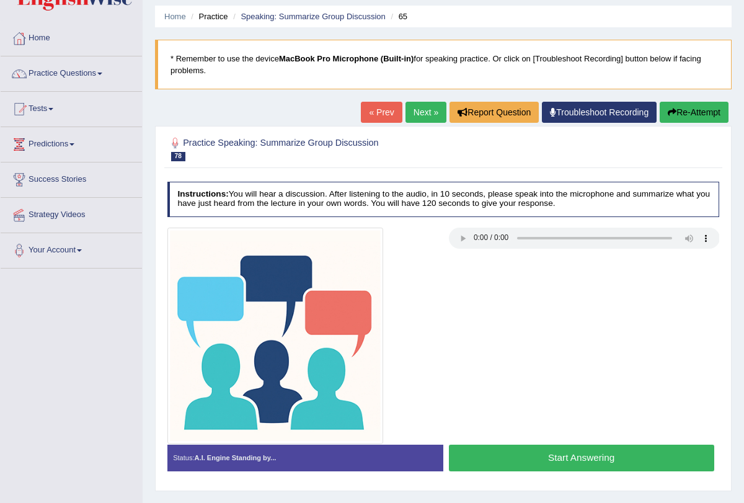
click at [500, 444] on button "Start Answering" at bounding box center [581, 457] width 265 height 27
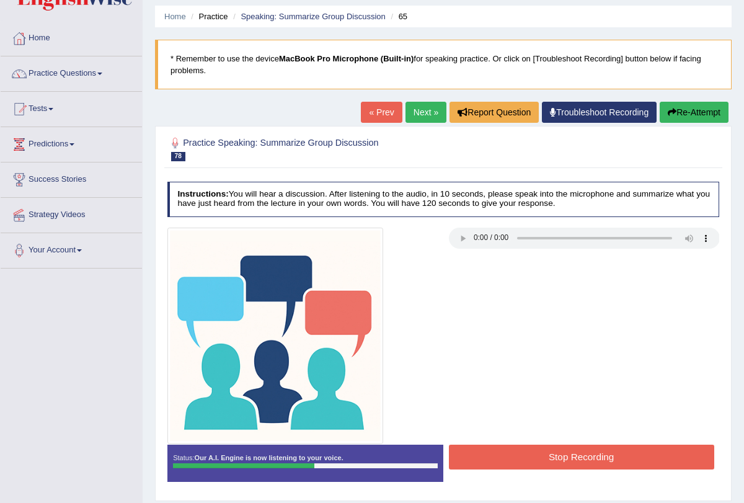
click at [500, 444] on div "Start Answering" at bounding box center [581, 444] width 276 height 1
click at [515, 451] on button "Stop Recording" at bounding box center [581, 456] width 265 height 24
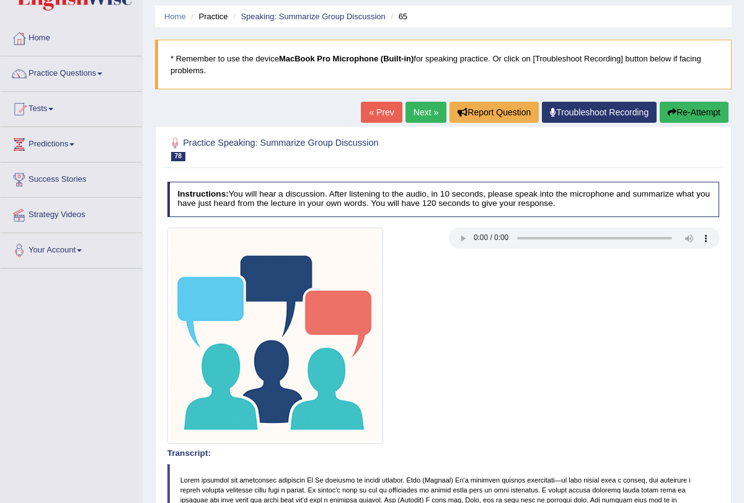
click at [417, 110] on link "Next »" at bounding box center [425, 112] width 41 height 21
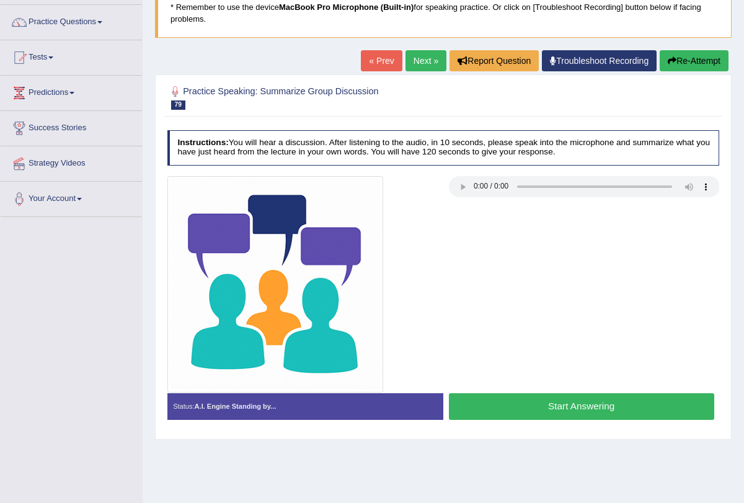
scroll to position [123, 0]
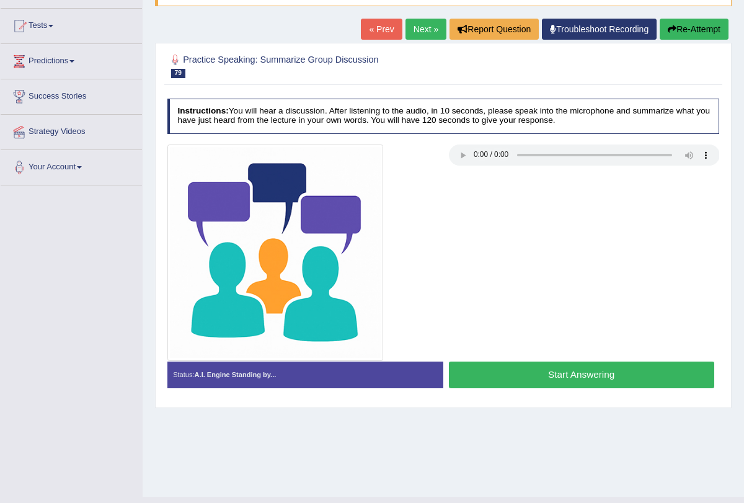
click at [559, 375] on button "Start Answering" at bounding box center [581, 374] width 265 height 27
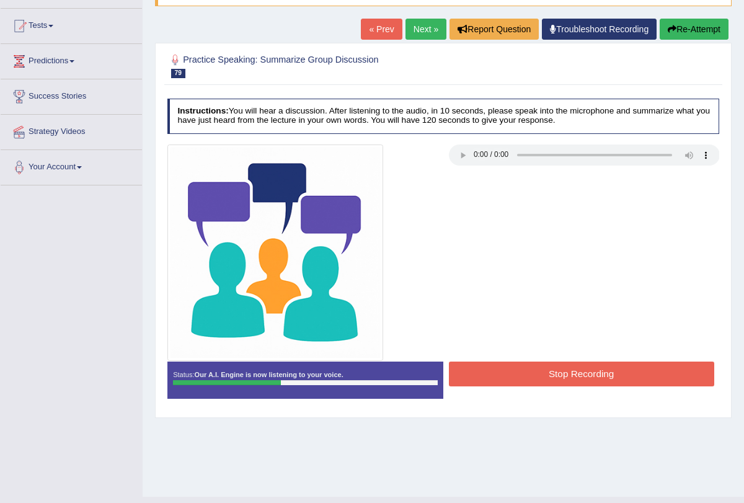
click at [530, 363] on button "Stop Recording" at bounding box center [581, 373] width 265 height 24
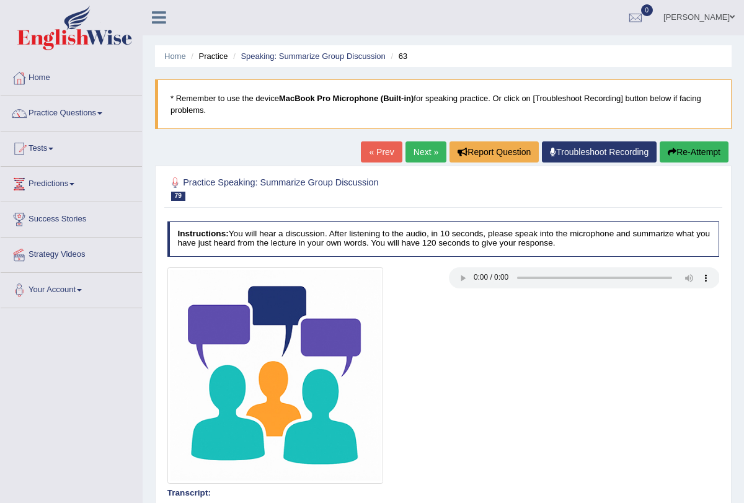
scroll to position [0, 0]
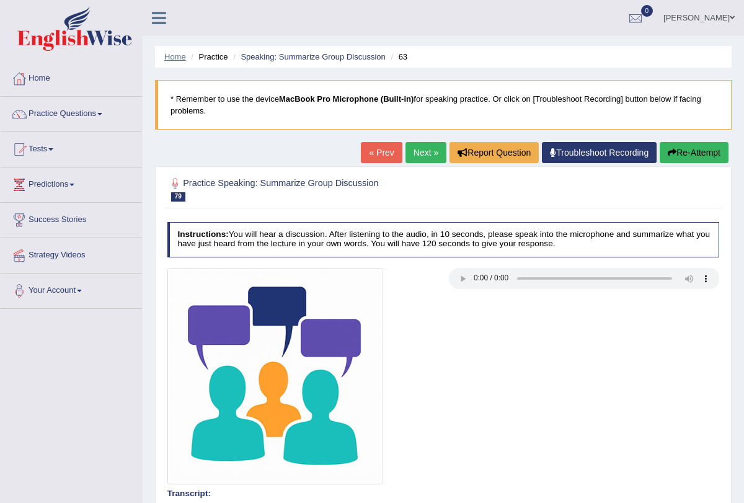
click at [175, 52] on link "Home" at bounding box center [175, 56] width 22 height 9
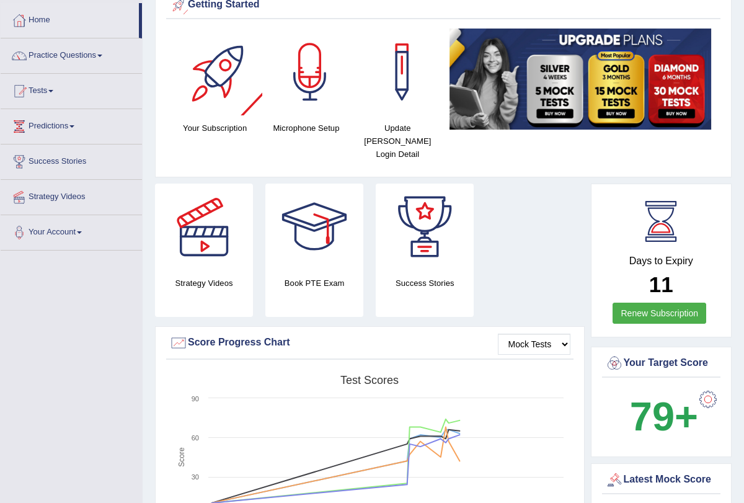
scroll to position [61, 0]
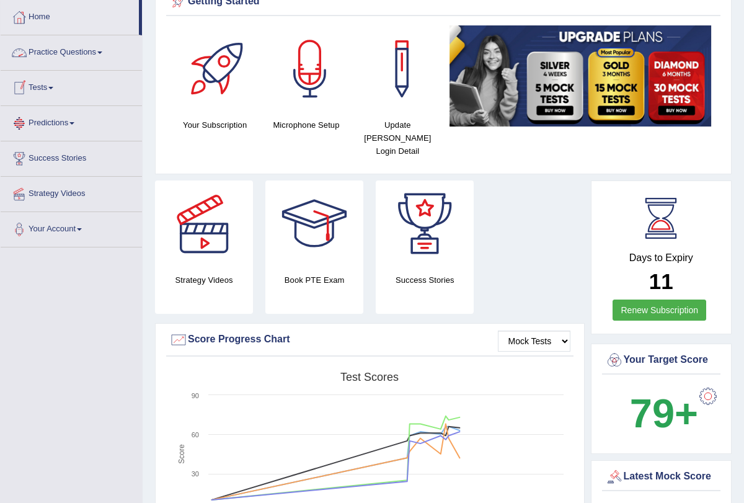
click at [102, 53] on span at bounding box center [99, 52] width 5 height 2
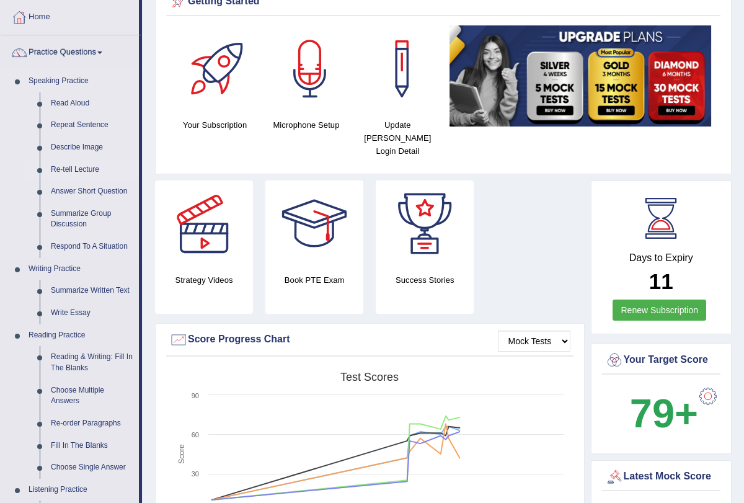
click at [88, 172] on link "Re-tell Lecture" at bounding box center [92, 170] width 94 height 22
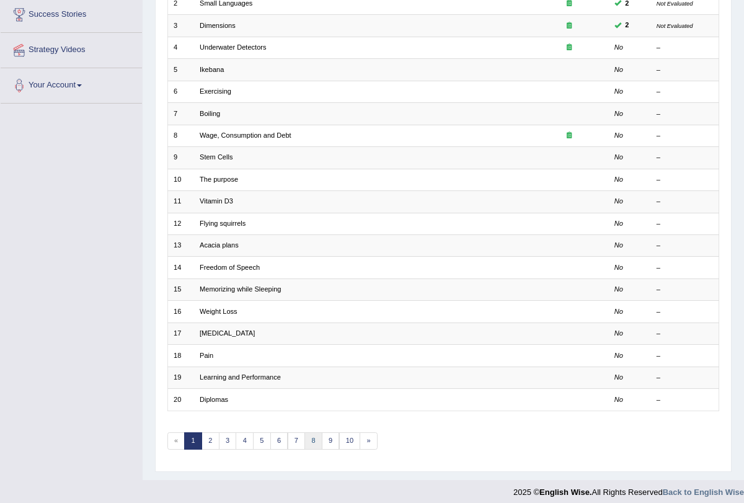
click at [304, 432] on link "8" at bounding box center [313, 440] width 18 height 17
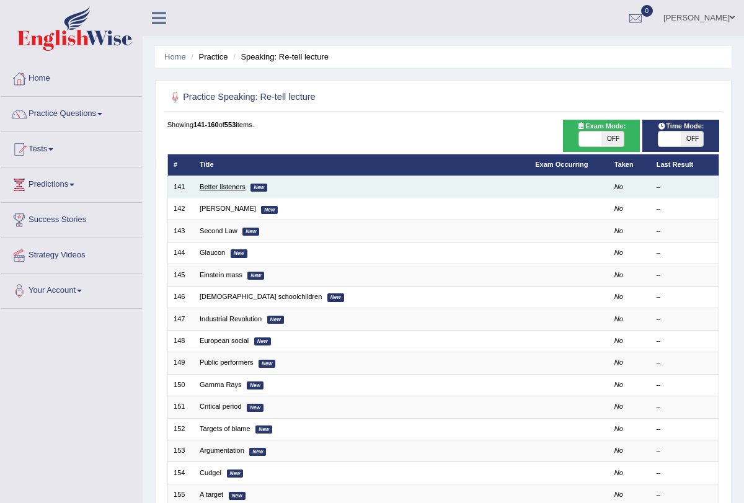
click at [237, 189] on link "Better listeners" at bounding box center [223, 186] width 46 height 7
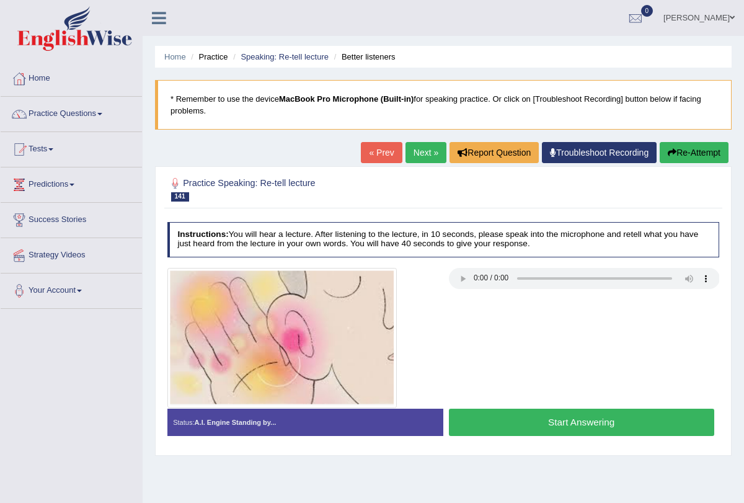
click at [501, 420] on button "Start Answering" at bounding box center [581, 421] width 265 height 27
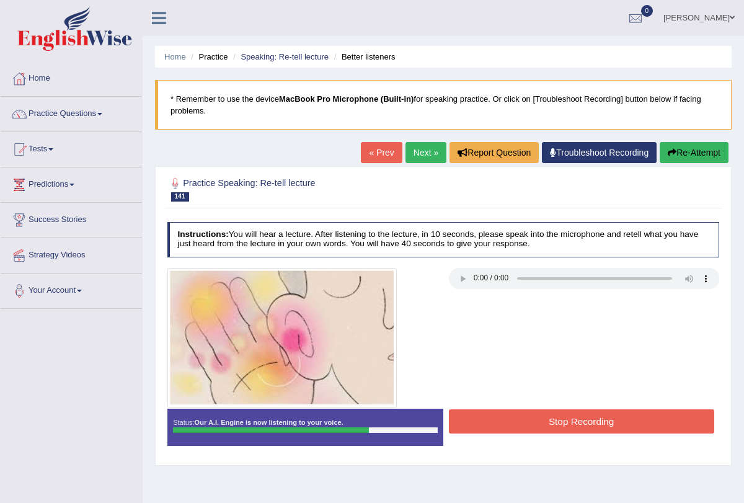
click at [501, 420] on button "Stop Recording" at bounding box center [581, 421] width 265 height 24
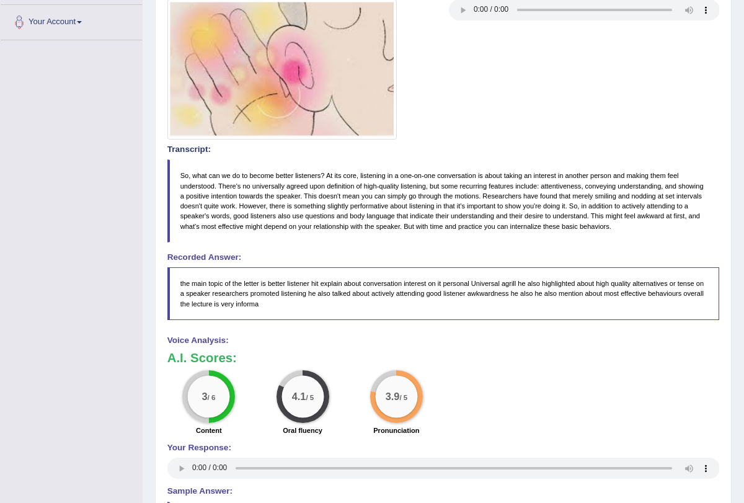
scroll to position [270, 0]
